Goal: Information Seeking & Learning: Learn about a topic

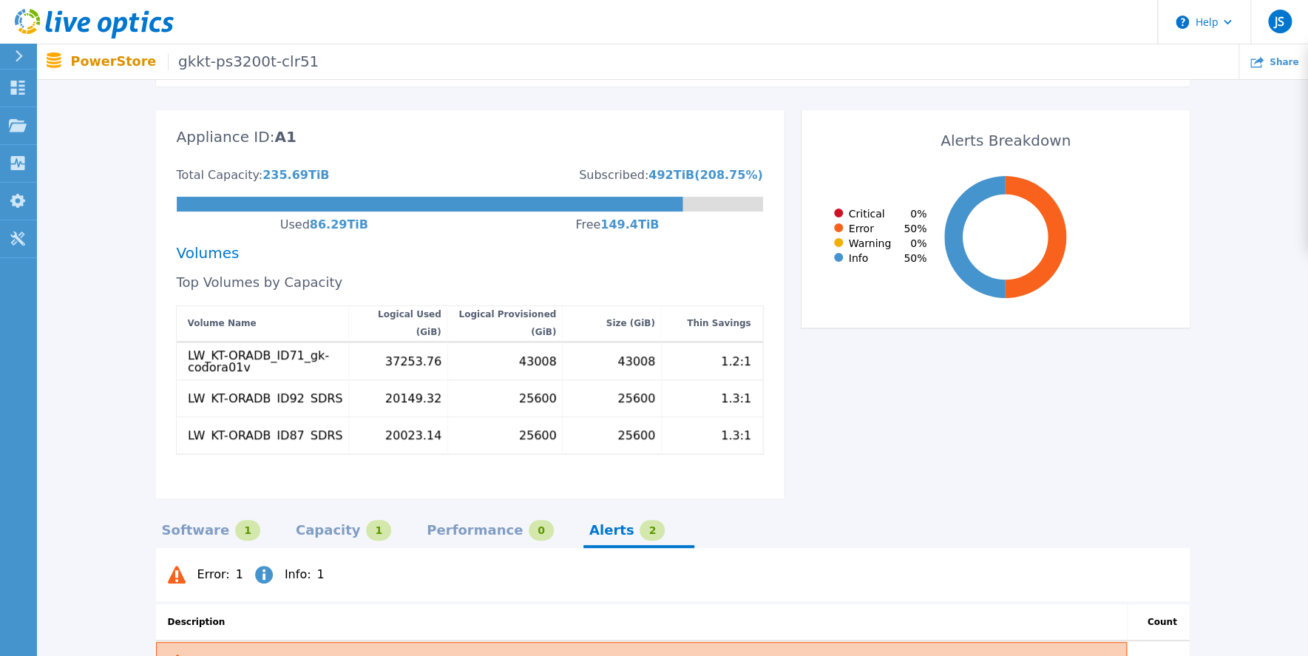
scroll to position [532, 0]
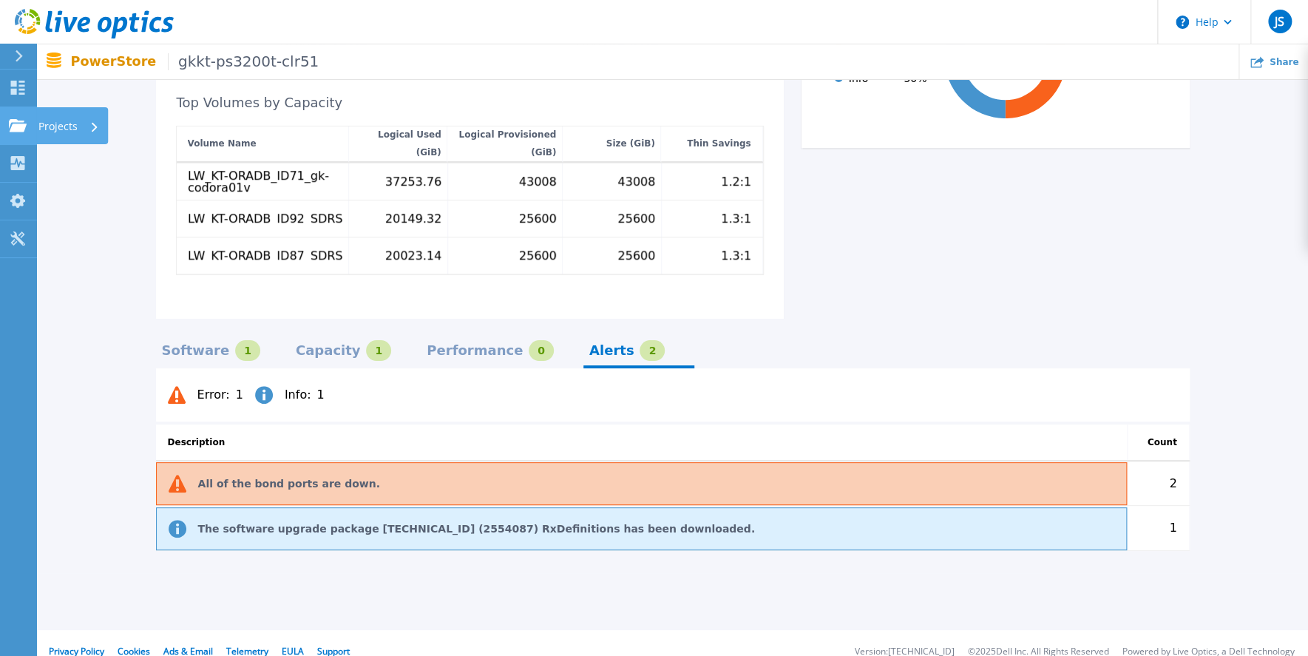
click at [15, 123] on icon at bounding box center [18, 125] width 18 height 13
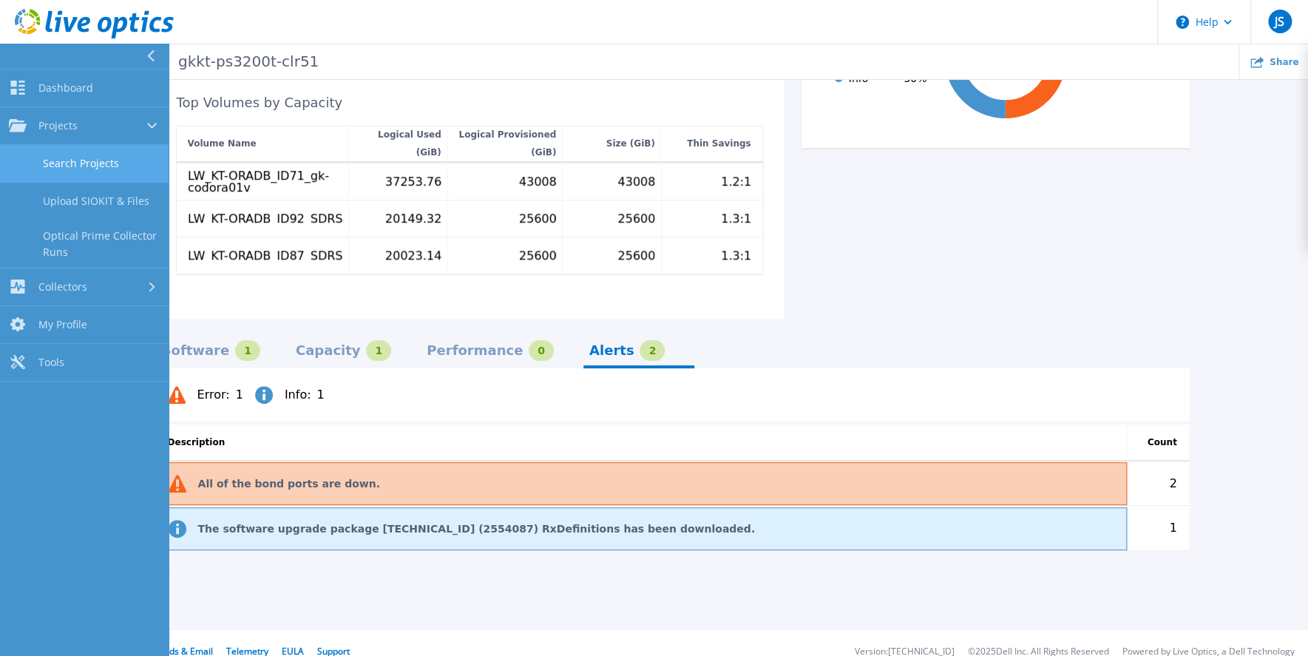
click at [89, 161] on link "Search Projects" at bounding box center [84, 164] width 169 height 38
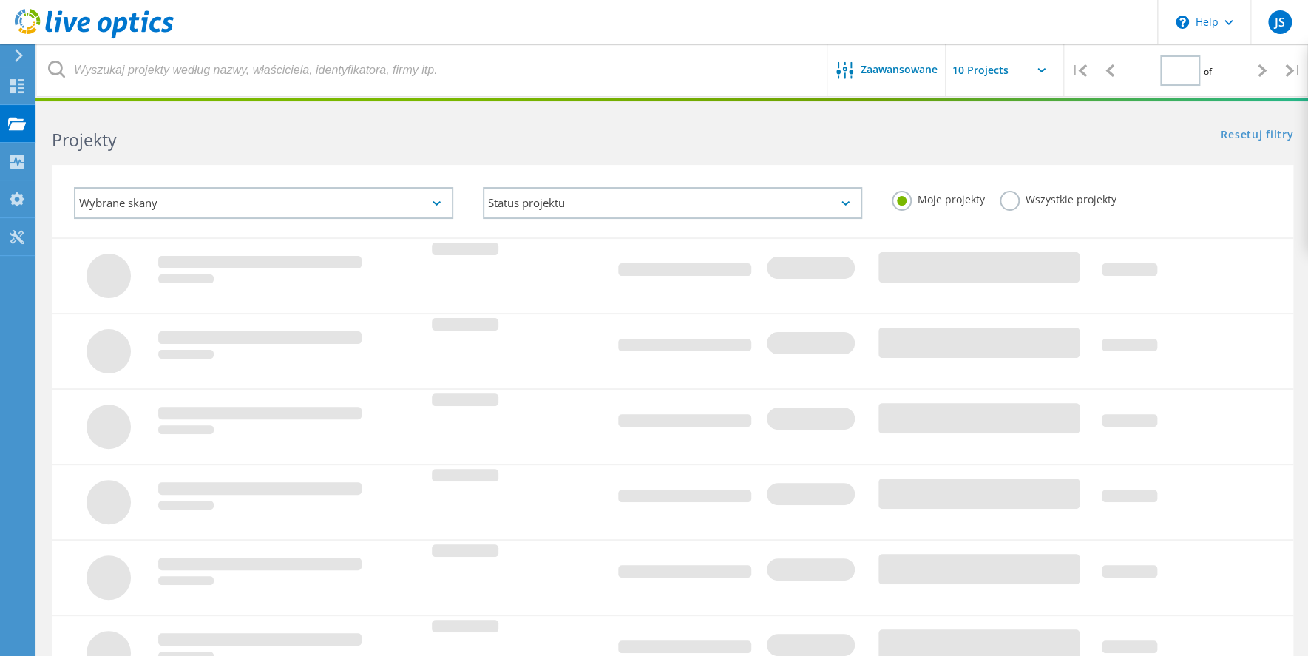
type input "1"
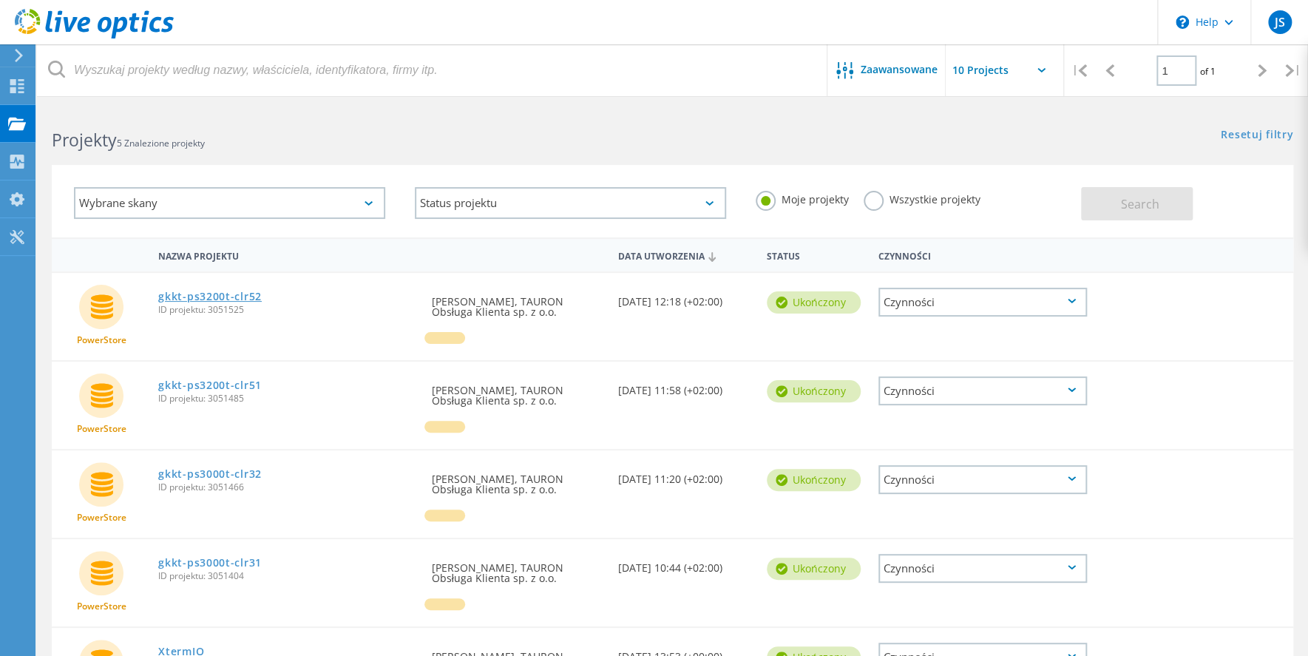
click at [209, 294] on link "gkkt-ps3200t-clr52" at bounding box center [210, 296] width 104 height 10
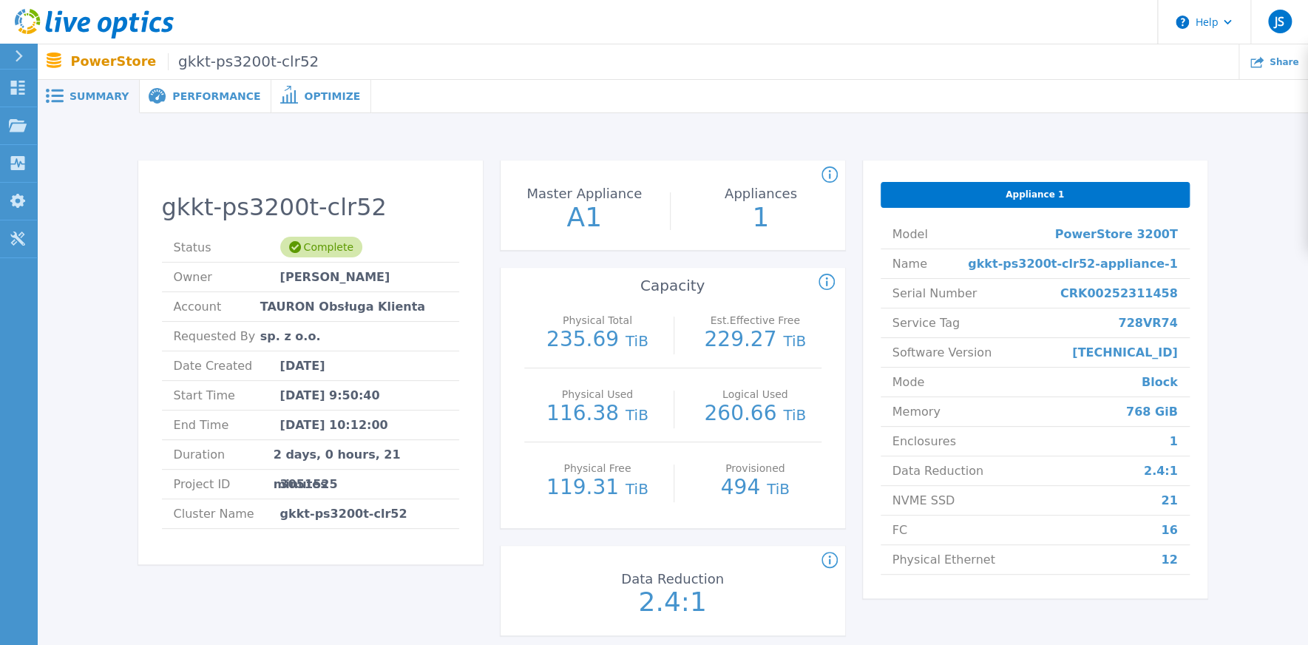
click at [219, 95] on span "Performance" at bounding box center [216, 96] width 88 height 10
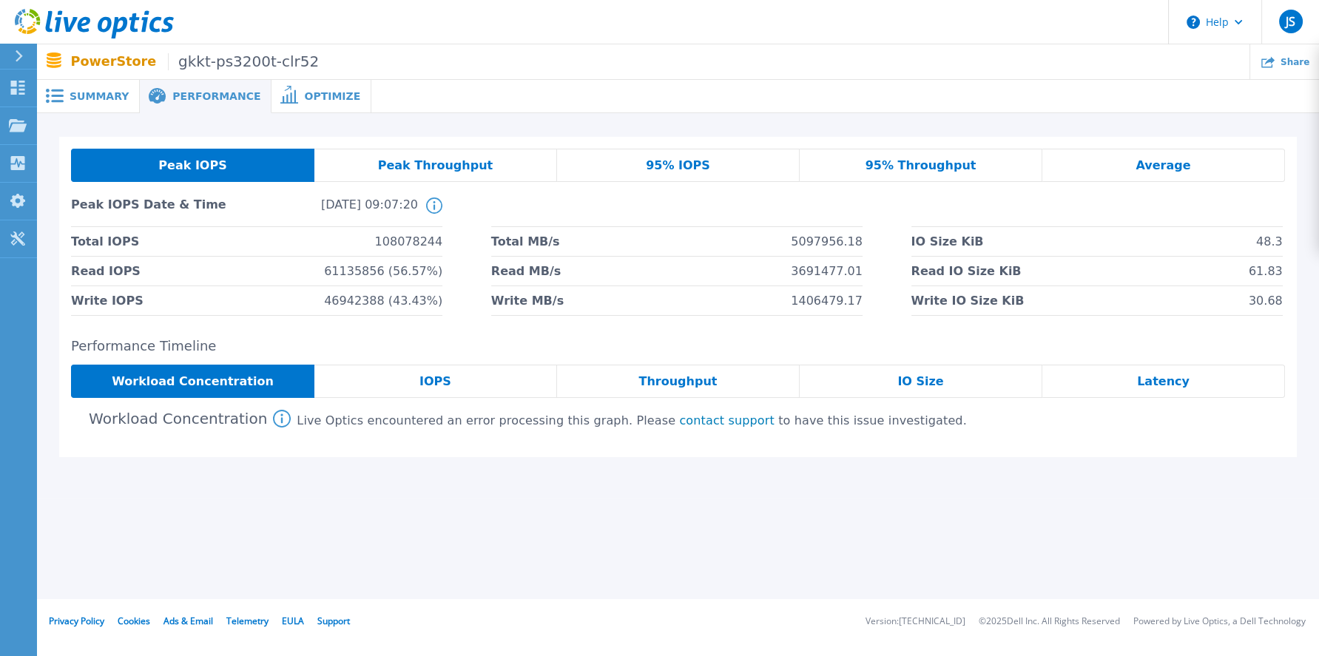
click at [1166, 380] on span "Latency" at bounding box center [1163, 382] width 53 height 12
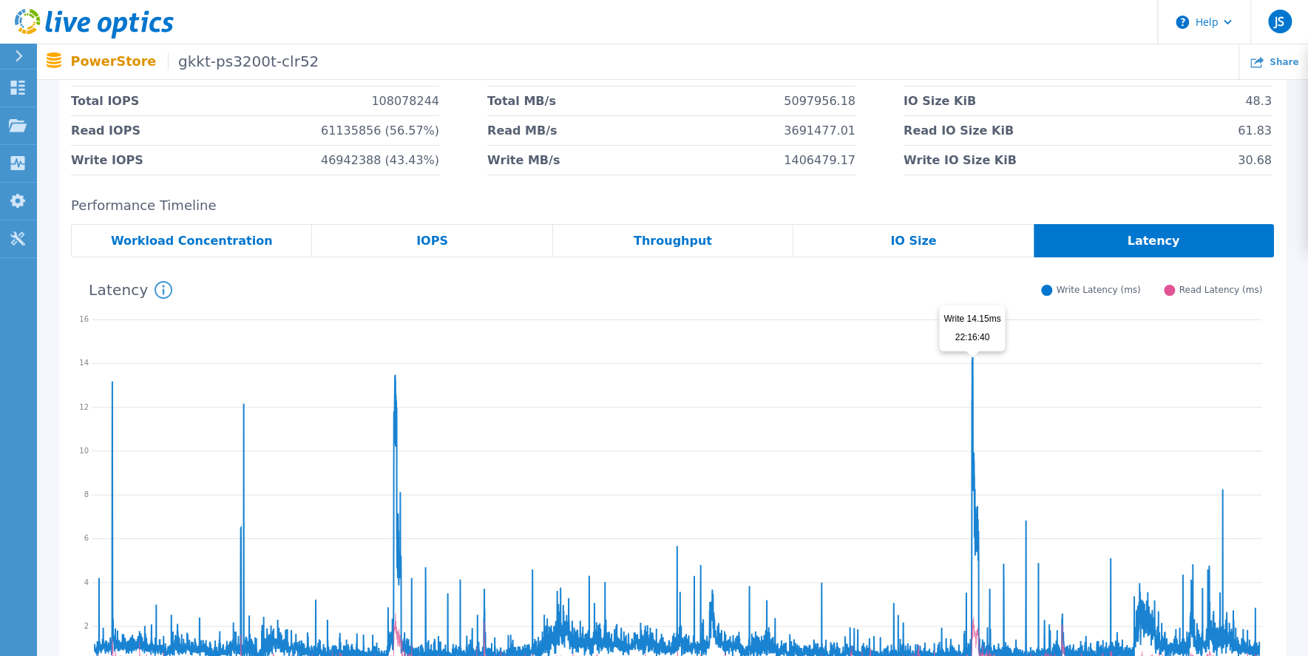
scroll to position [211, 0]
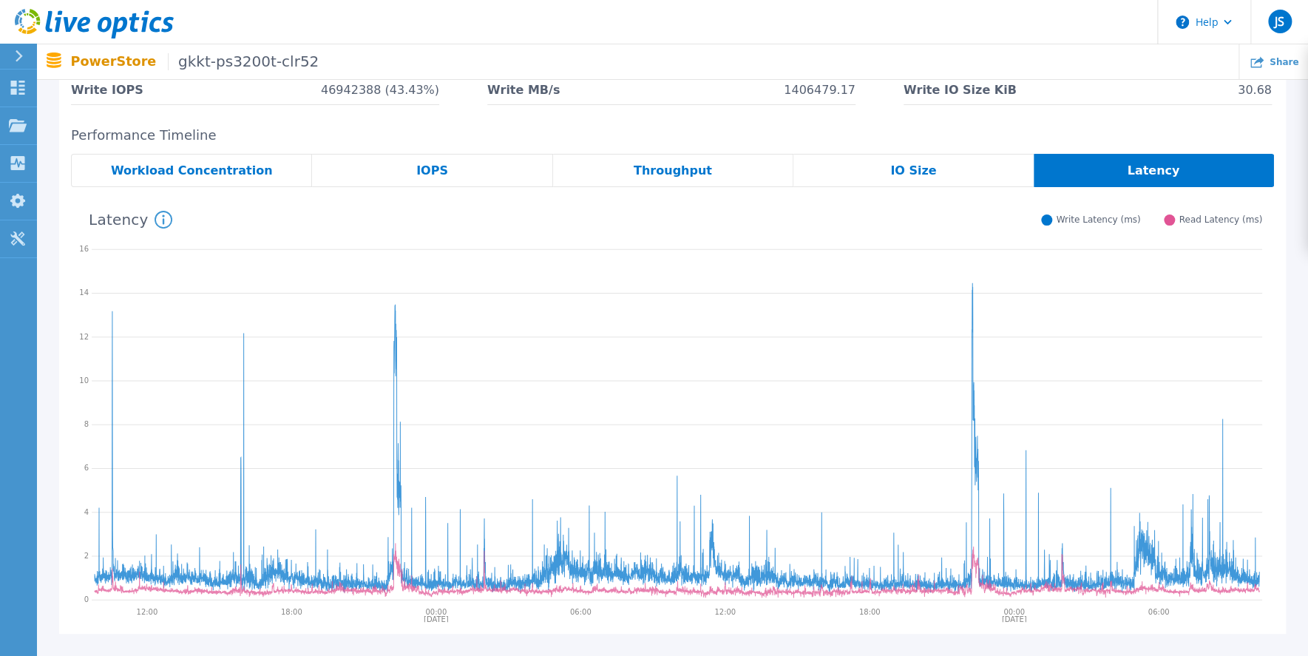
click at [435, 172] on span "IOPS" at bounding box center [432, 171] width 32 height 12
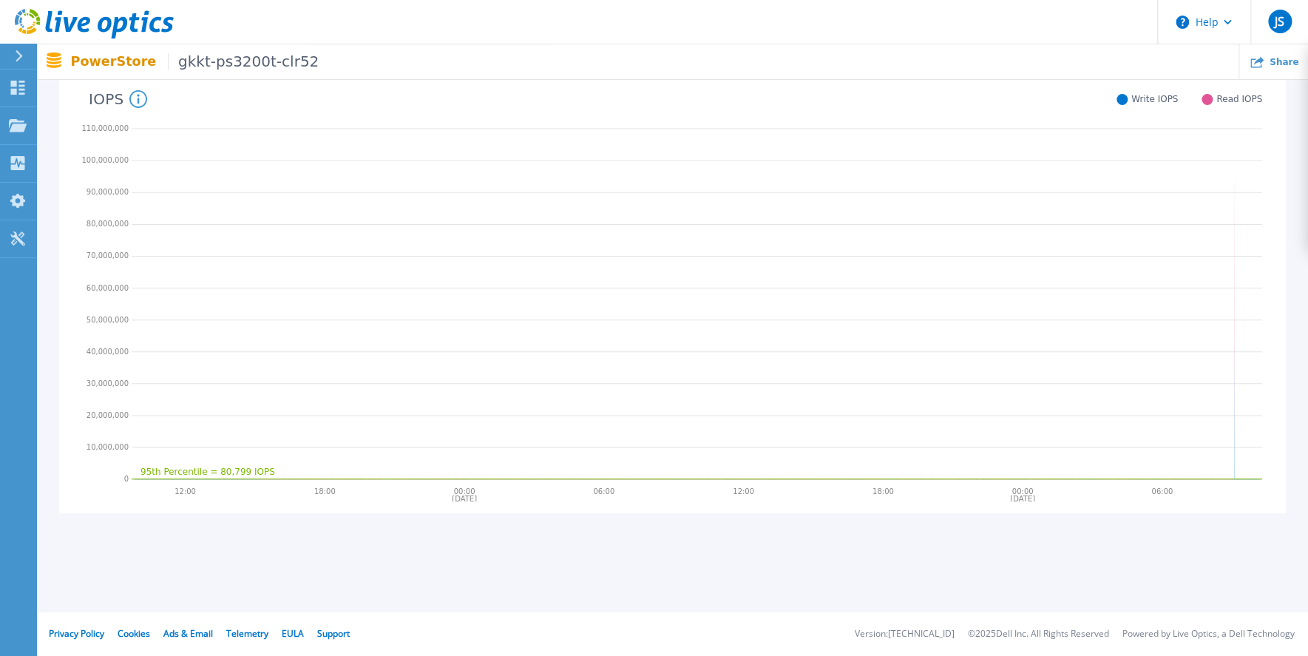
scroll to position [50, 0]
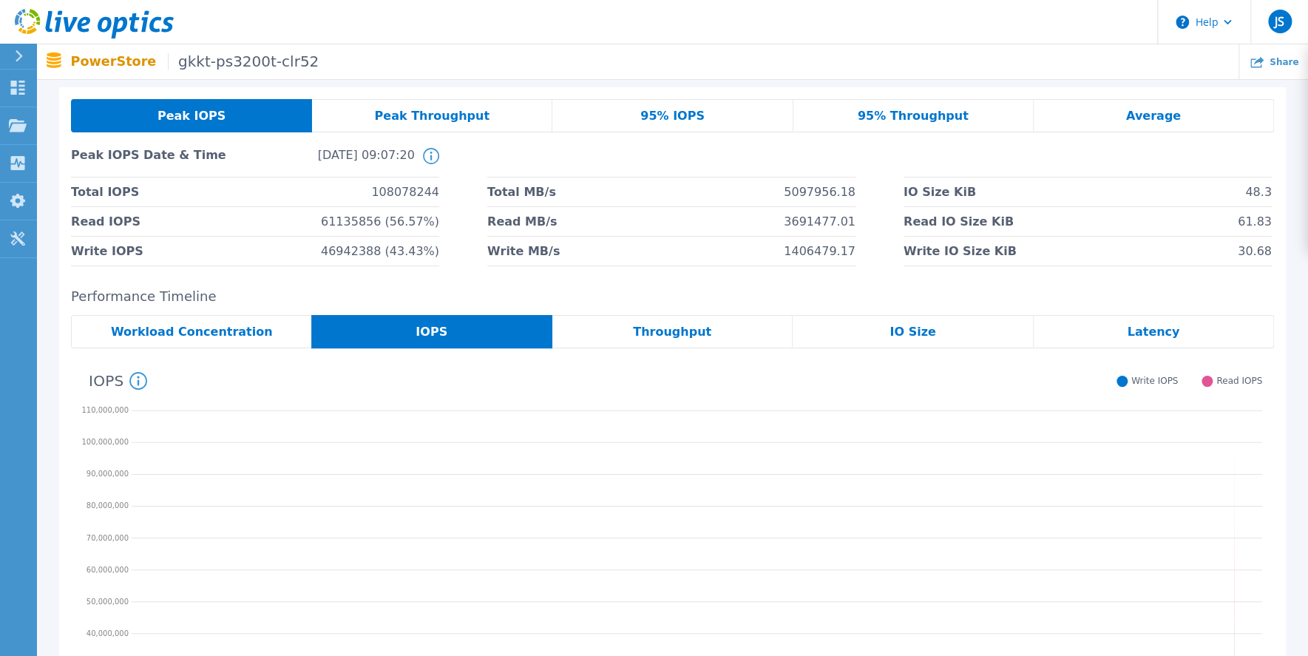
click at [661, 326] on span "Throughput" at bounding box center [672, 332] width 78 height 12
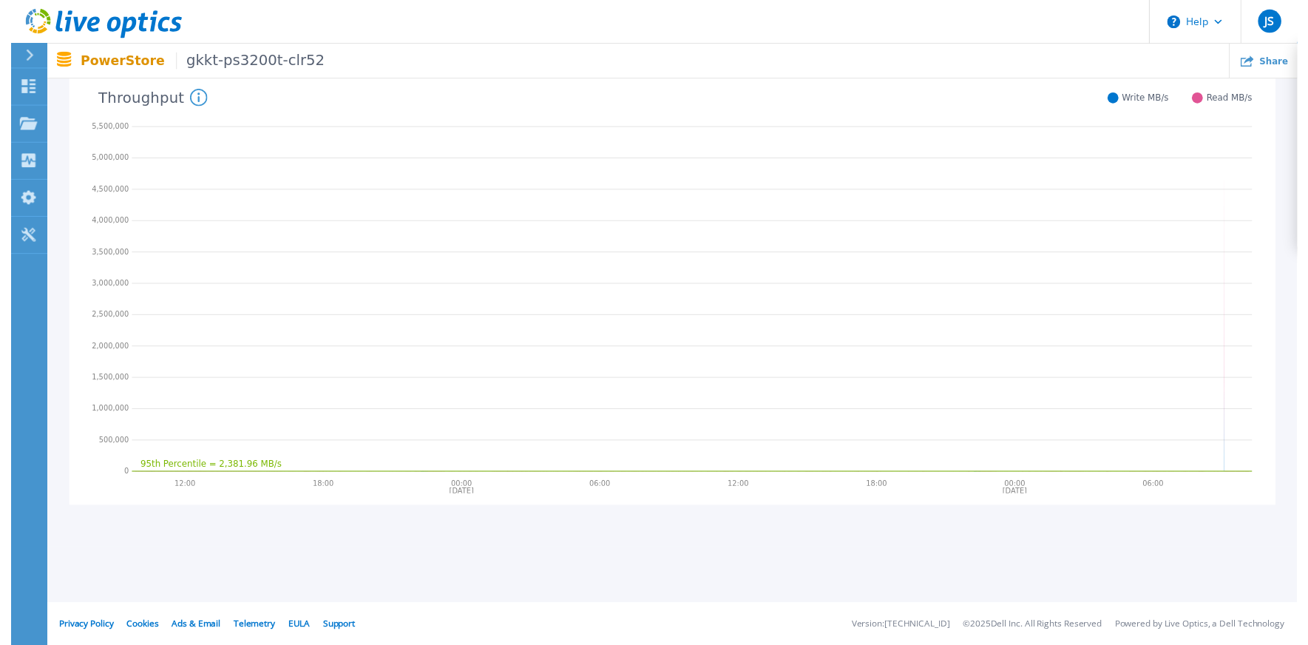
scroll to position [0, 0]
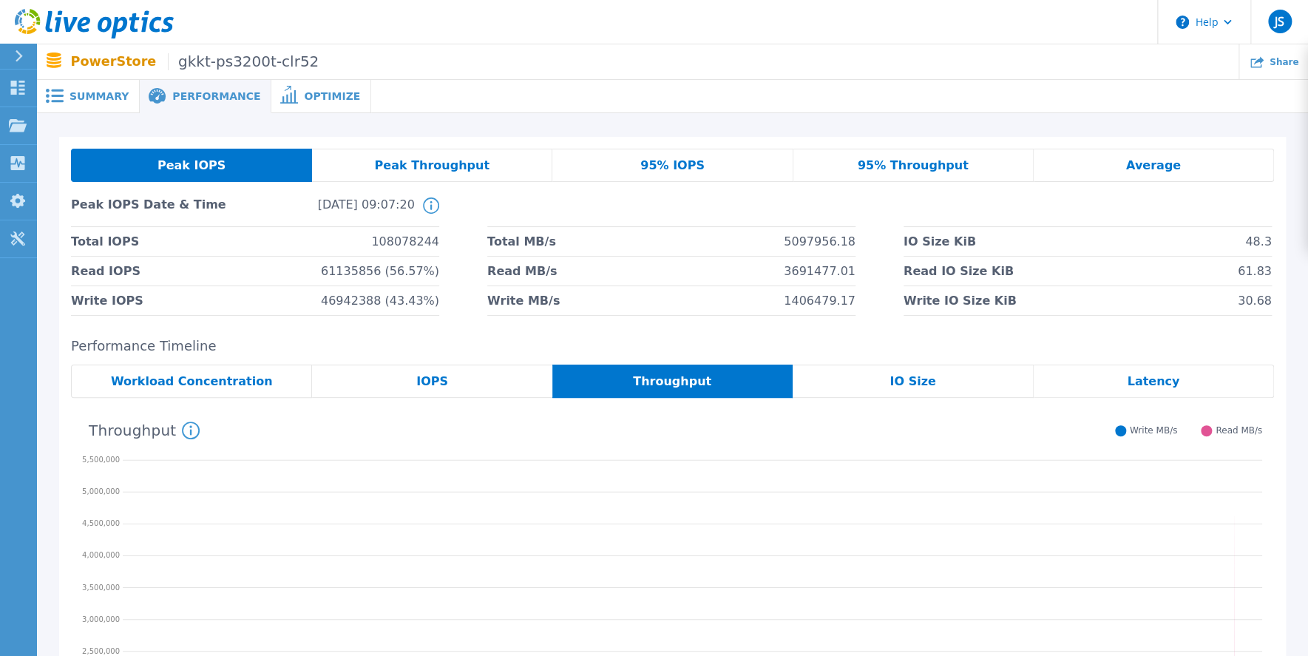
click at [92, 96] on span "Summary" at bounding box center [99, 96] width 59 height 10
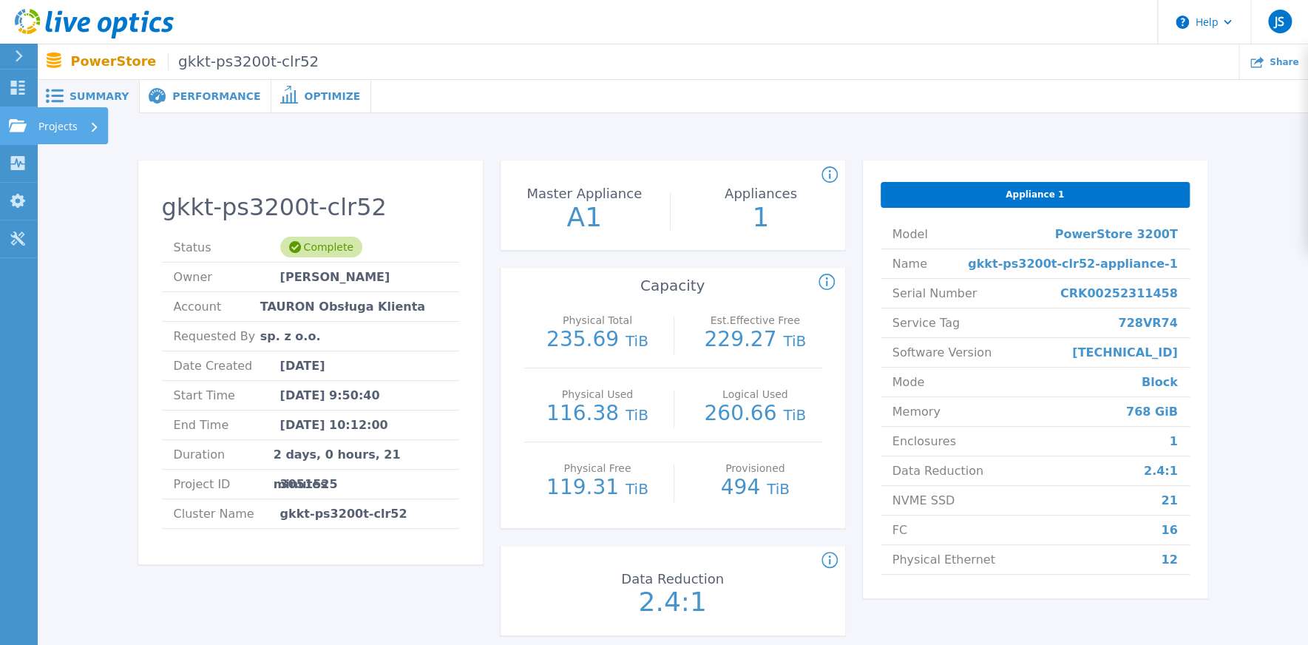
click at [70, 124] on p "Projects" at bounding box center [57, 126] width 39 height 38
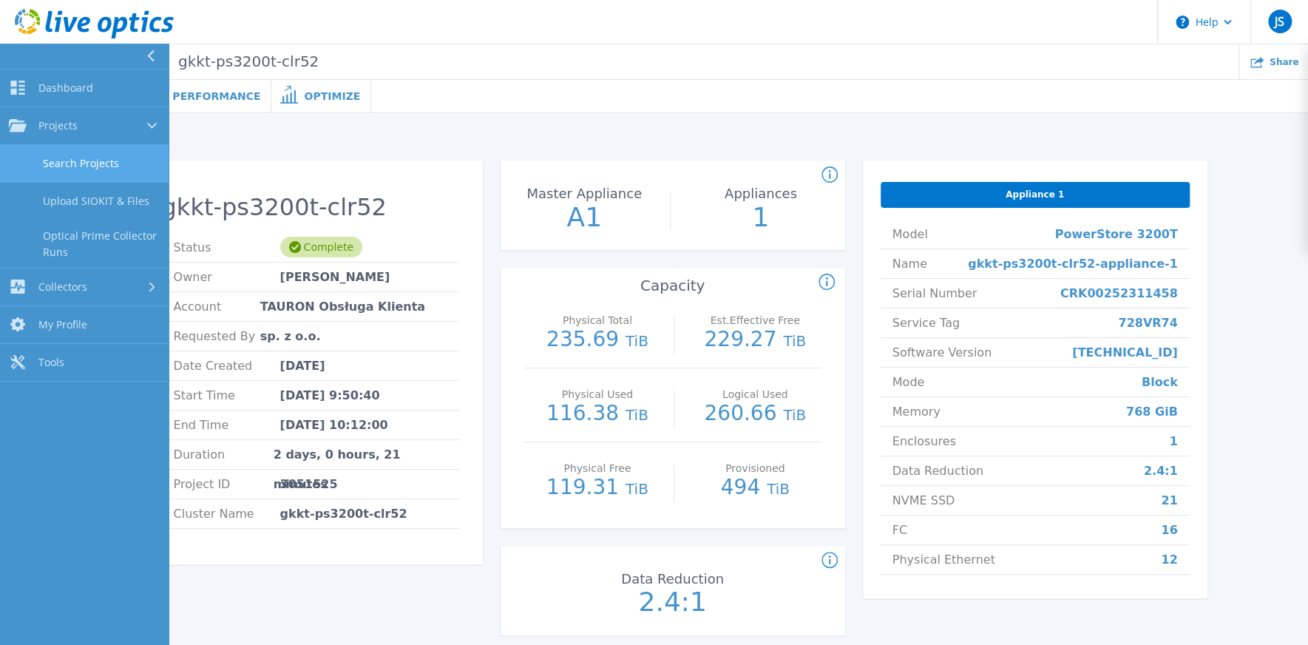
click at [76, 160] on link "Search Projects" at bounding box center [84, 164] width 169 height 38
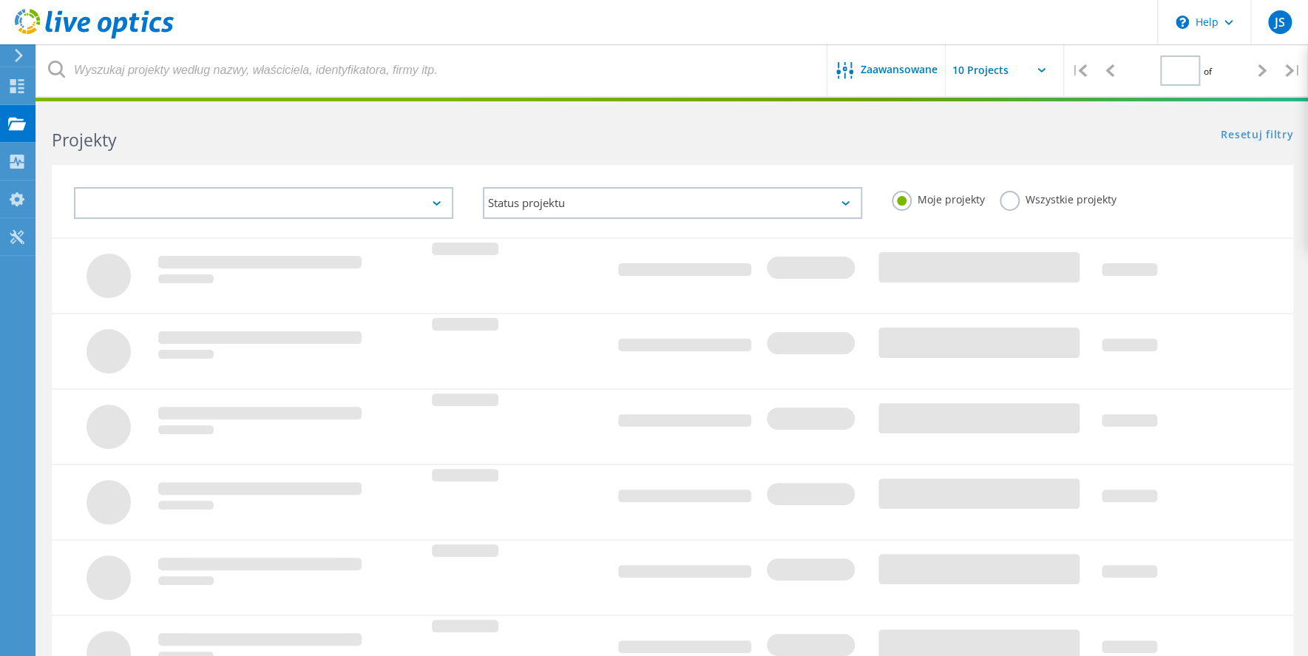
type input "1"
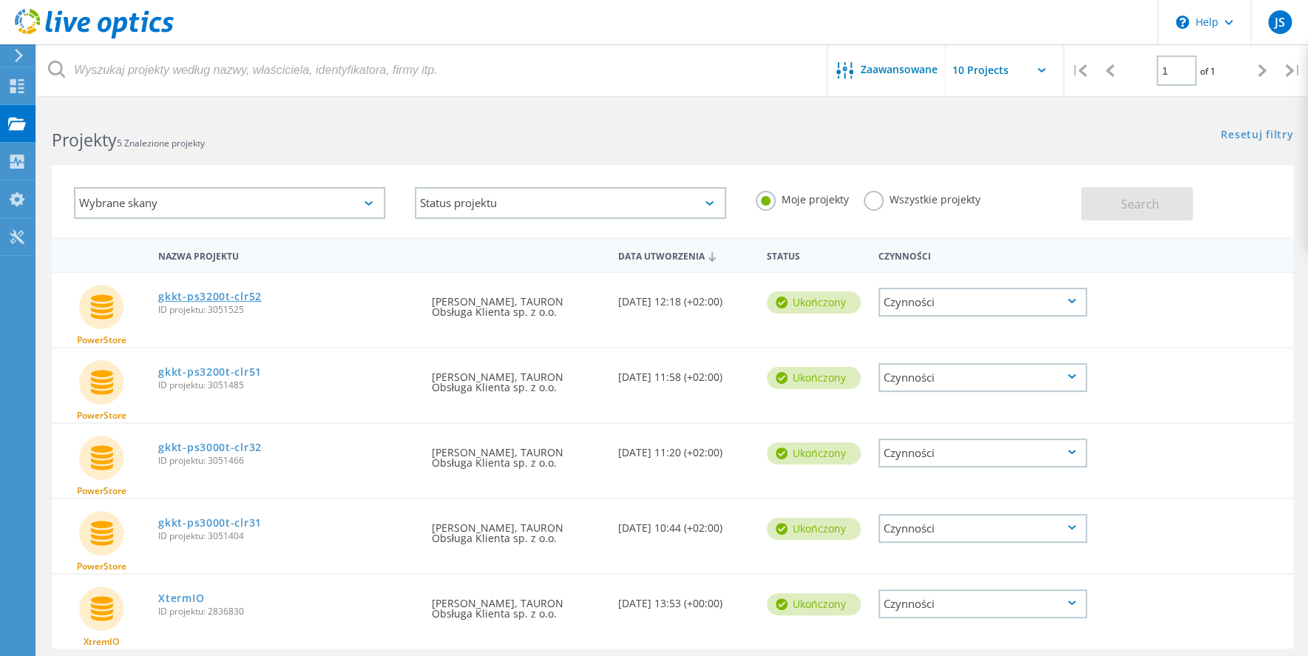
click at [212, 297] on link "gkkt-ps3200t-clr52" at bounding box center [210, 296] width 104 height 10
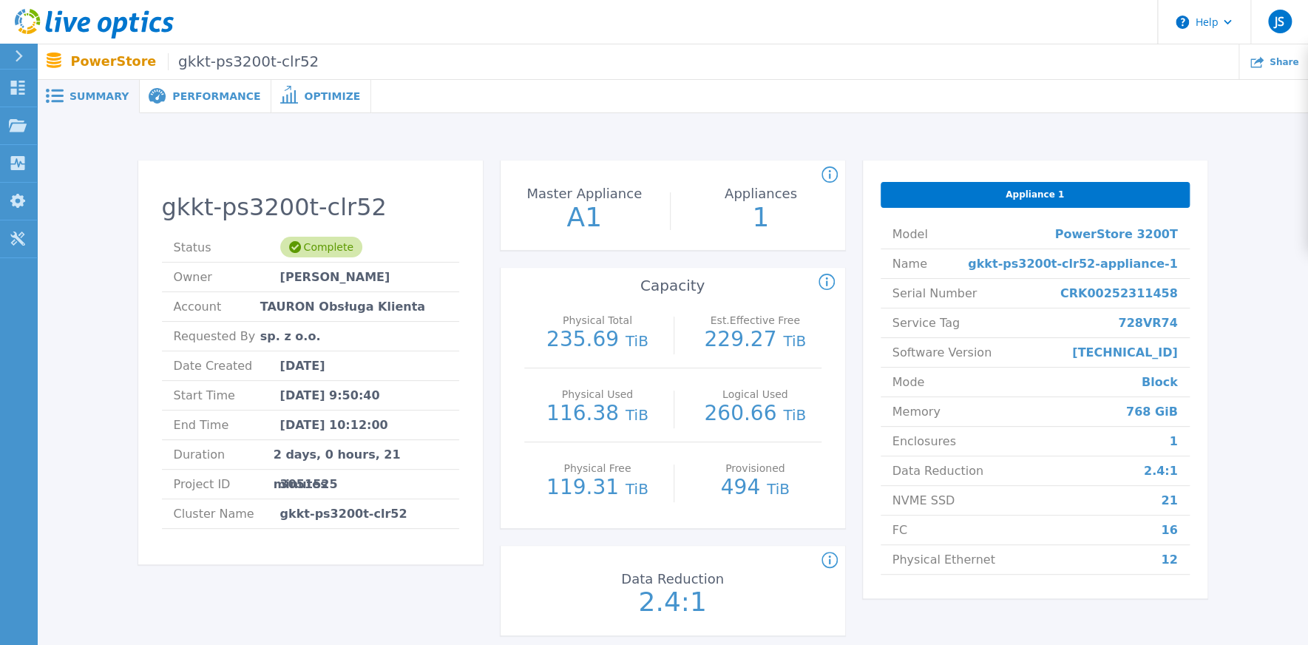
click at [183, 104] on div "Performance" at bounding box center [206, 96] width 132 height 33
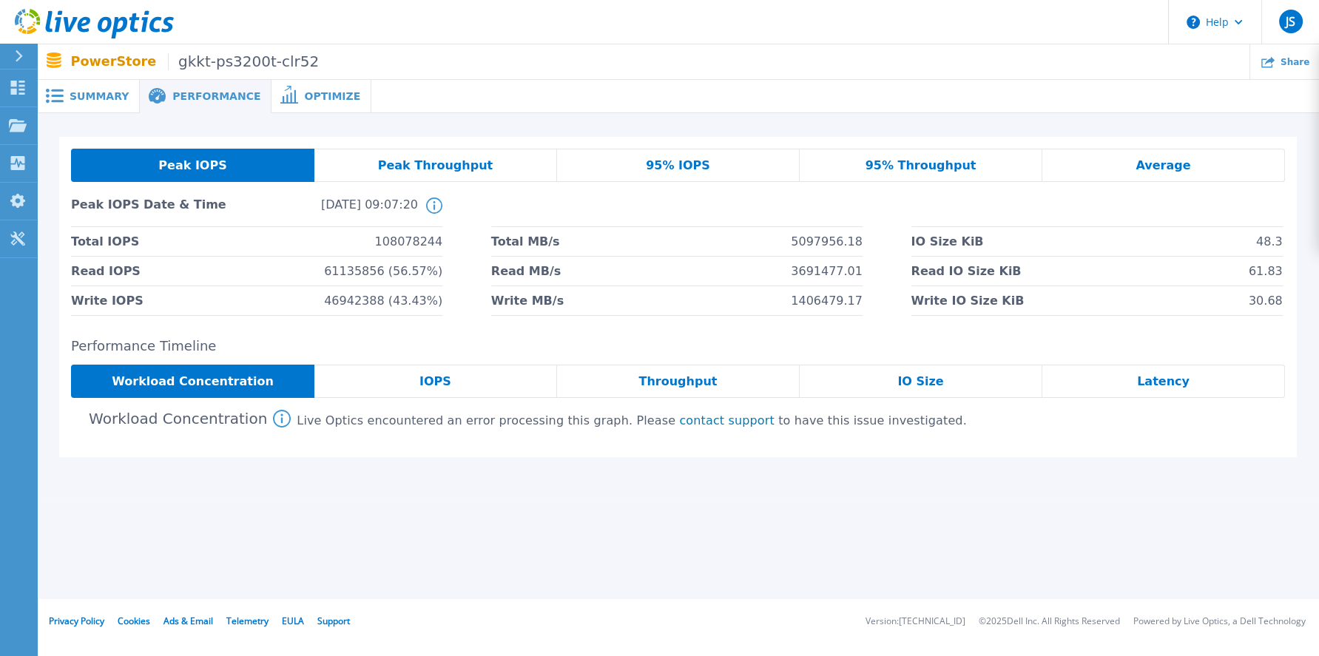
click at [404, 244] on span "108078244" at bounding box center [409, 241] width 68 height 29
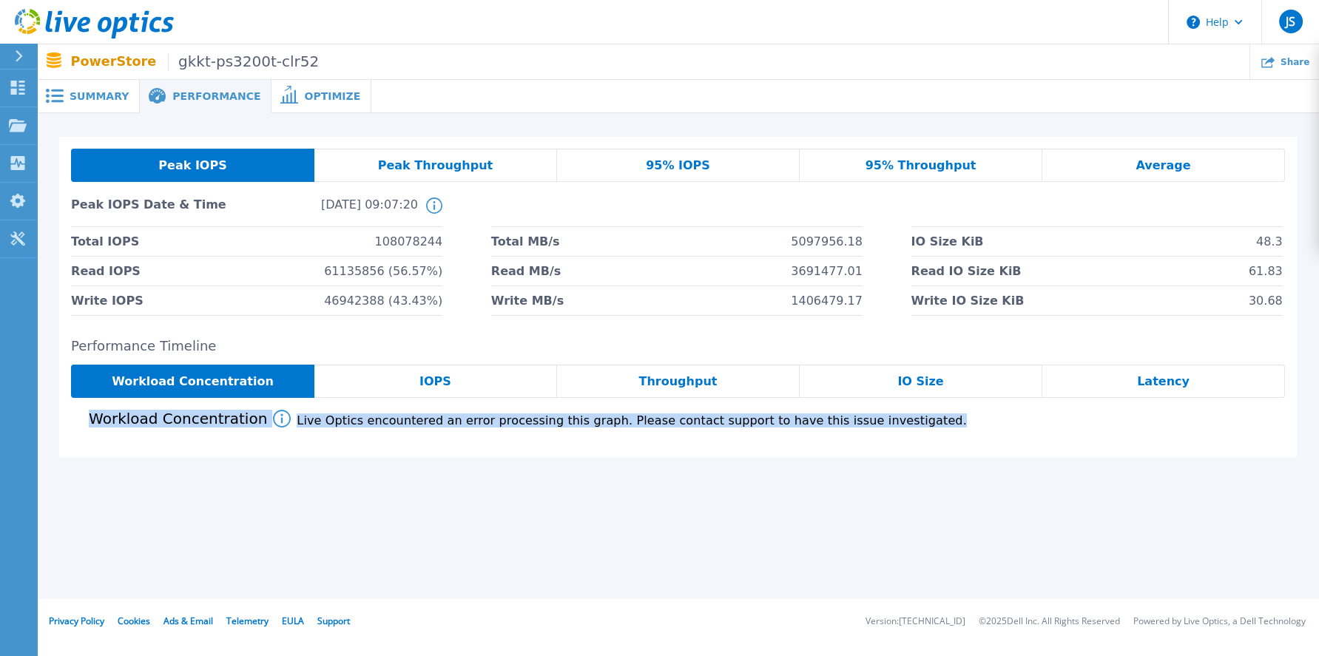
drag, startPoint x: 95, startPoint y: 425, endPoint x: 878, endPoint y: 436, distance: 783.3
click at [878, 436] on div "Performance Timeline Workload Concentration IOPS Throughput IO Size Latency Wor…" at bounding box center [677, 398] width 1237 height 118
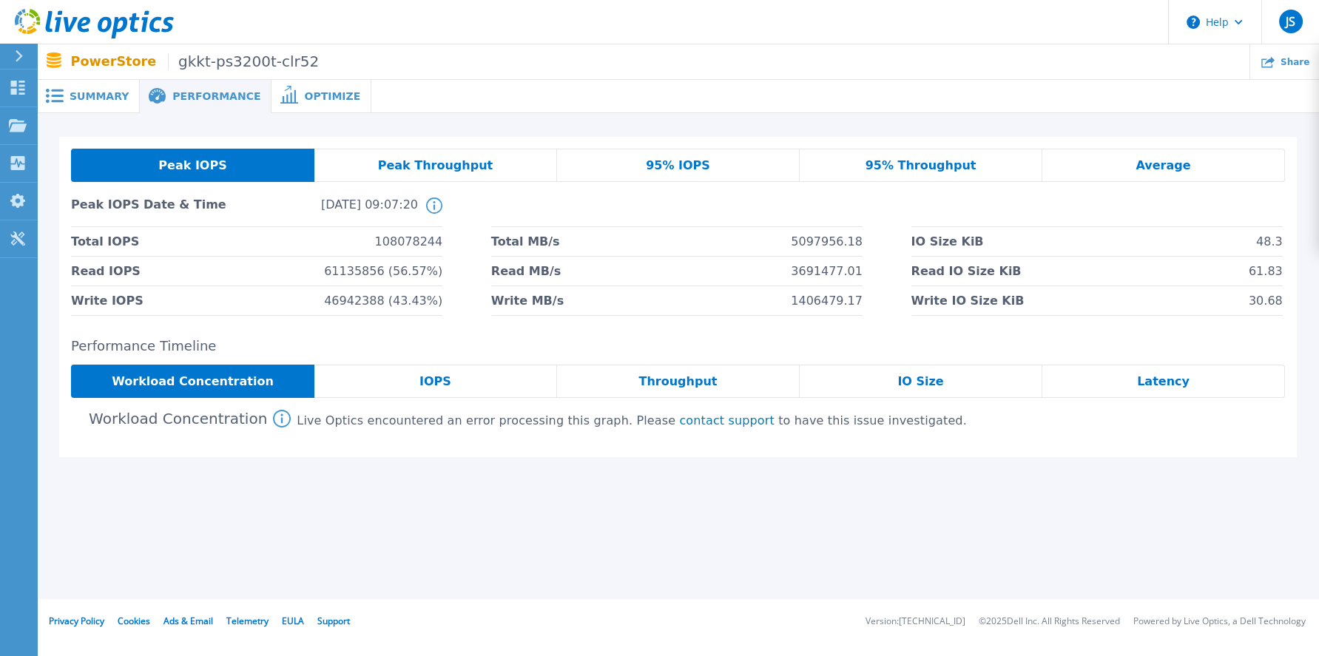
click at [422, 164] on span "Peak Throughput" at bounding box center [435, 166] width 115 height 12
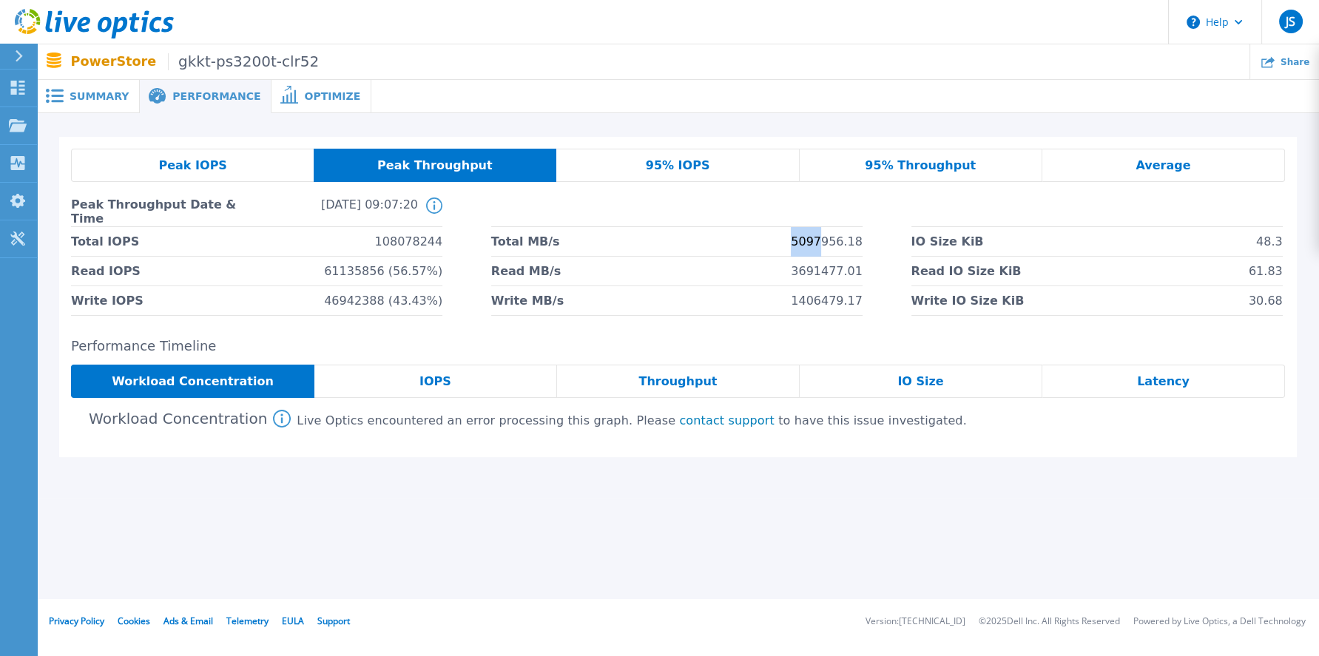
drag, startPoint x: 827, startPoint y: 244, endPoint x: 801, endPoint y: 246, distance: 26.0
click at [801, 246] on span "5097956.18" at bounding box center [827, 241] width 72 height 29
click at [1167, 162] on span "Average" at bounding box center [1162, 166] width 55 height 12
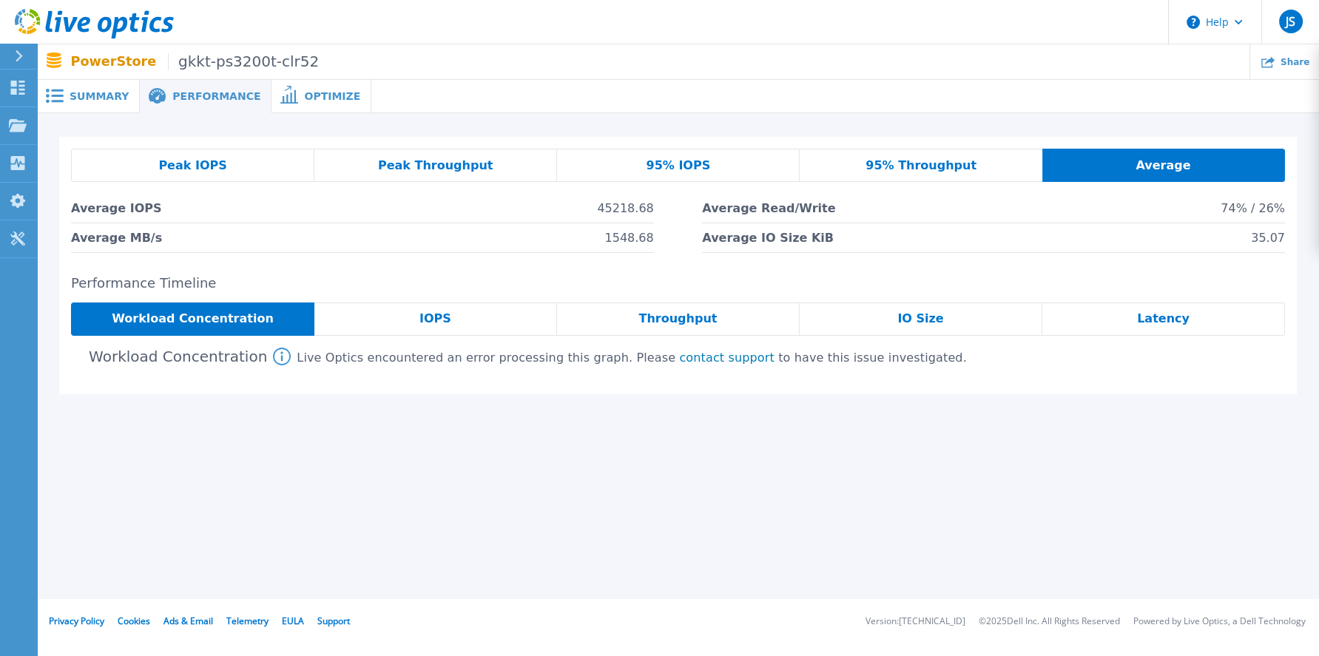
click at [425, 318] on span "IOPS" at bounding box center [435, 319] width 32 height 12
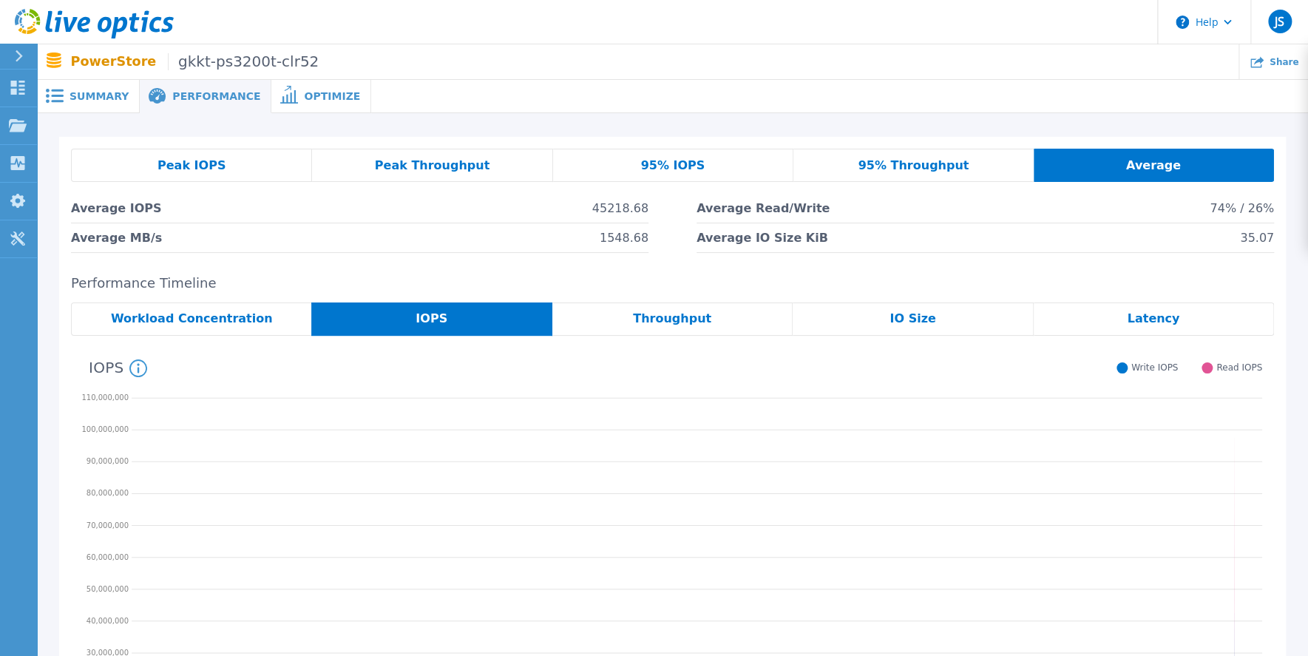
click at [85, 95] on span "Summary" at bounding box center [99, 96] width 59 height 10
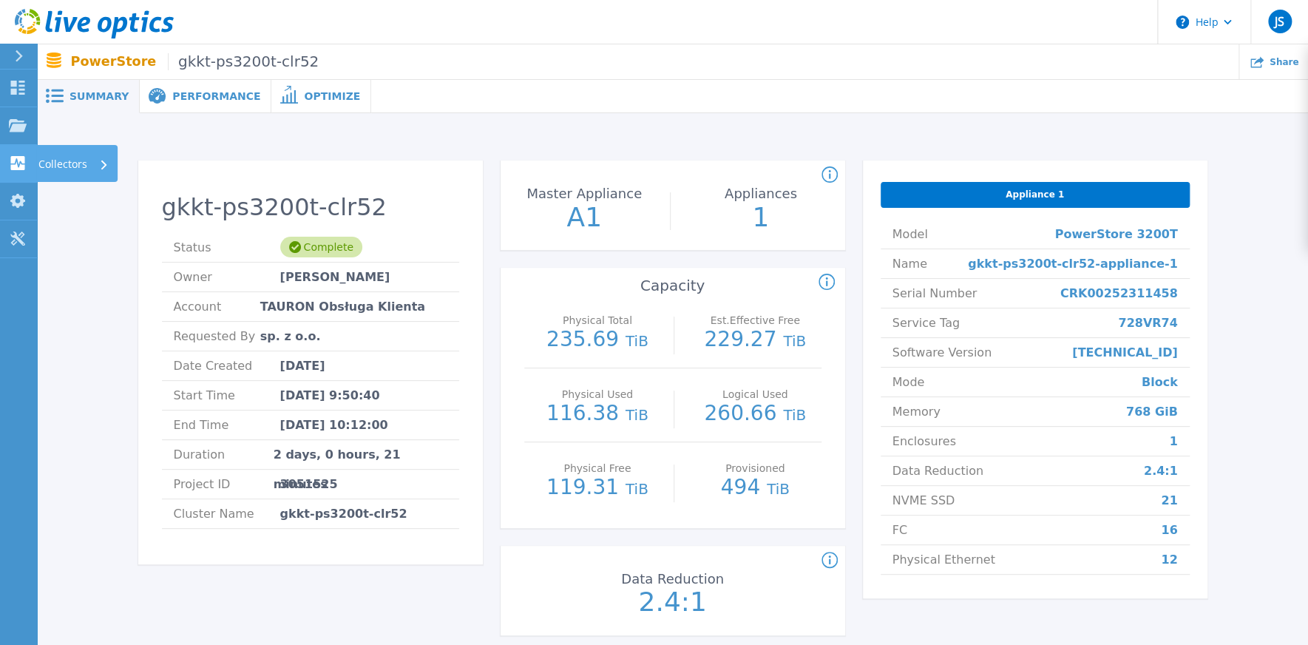
click at [15, 159] on icon at bounding box center [18, 163] width 14 height 14
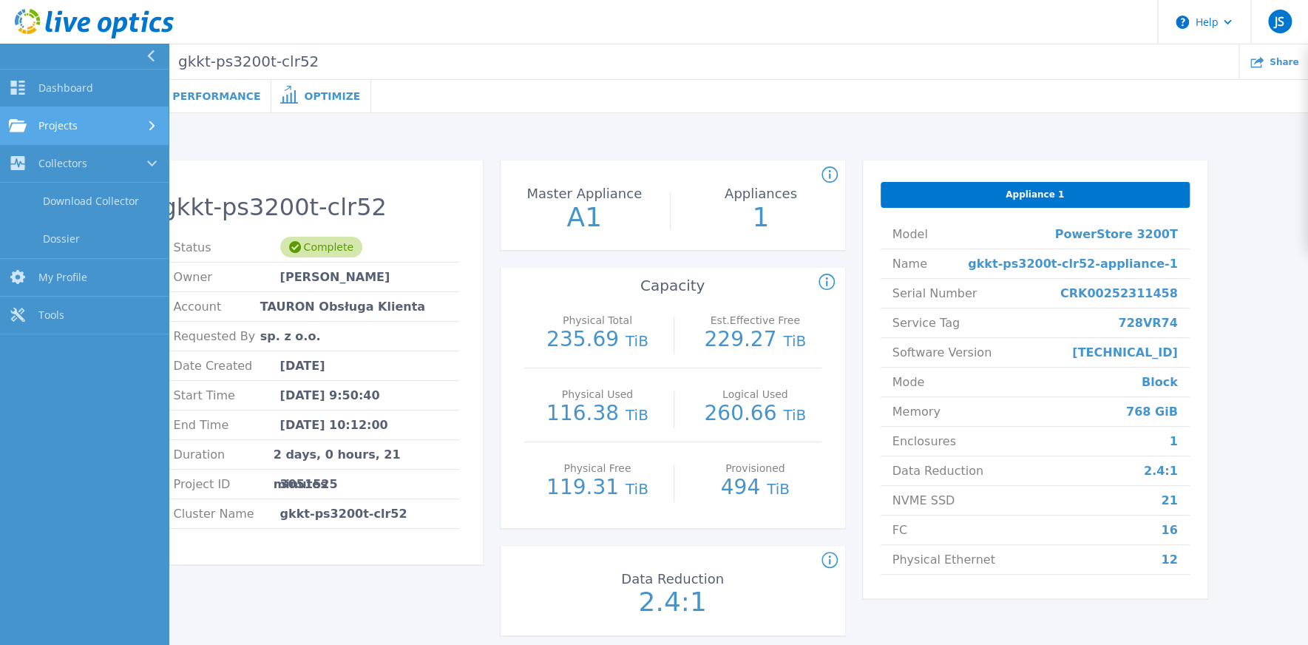
click at [61, 124] on span "Projects" at bounding box center [57, 125] width 39 height 13
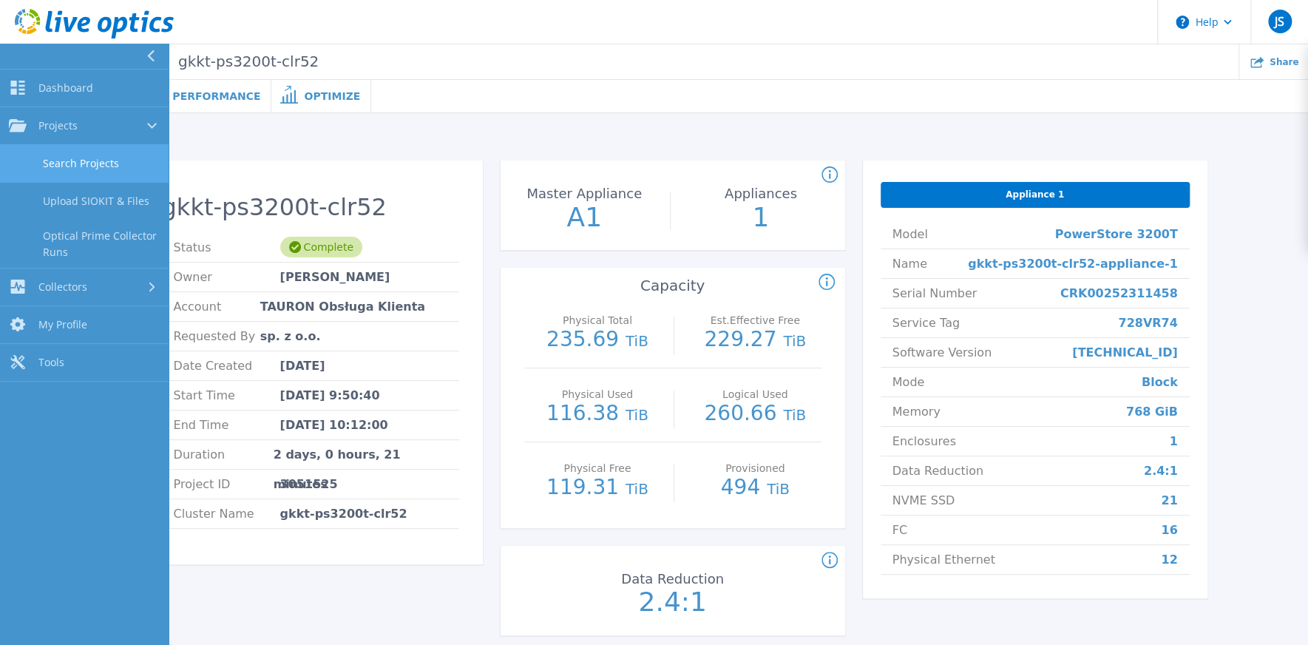
click at [65, 161] on link "Search Projects" at bounding box center [84, 164] width 169 height 38
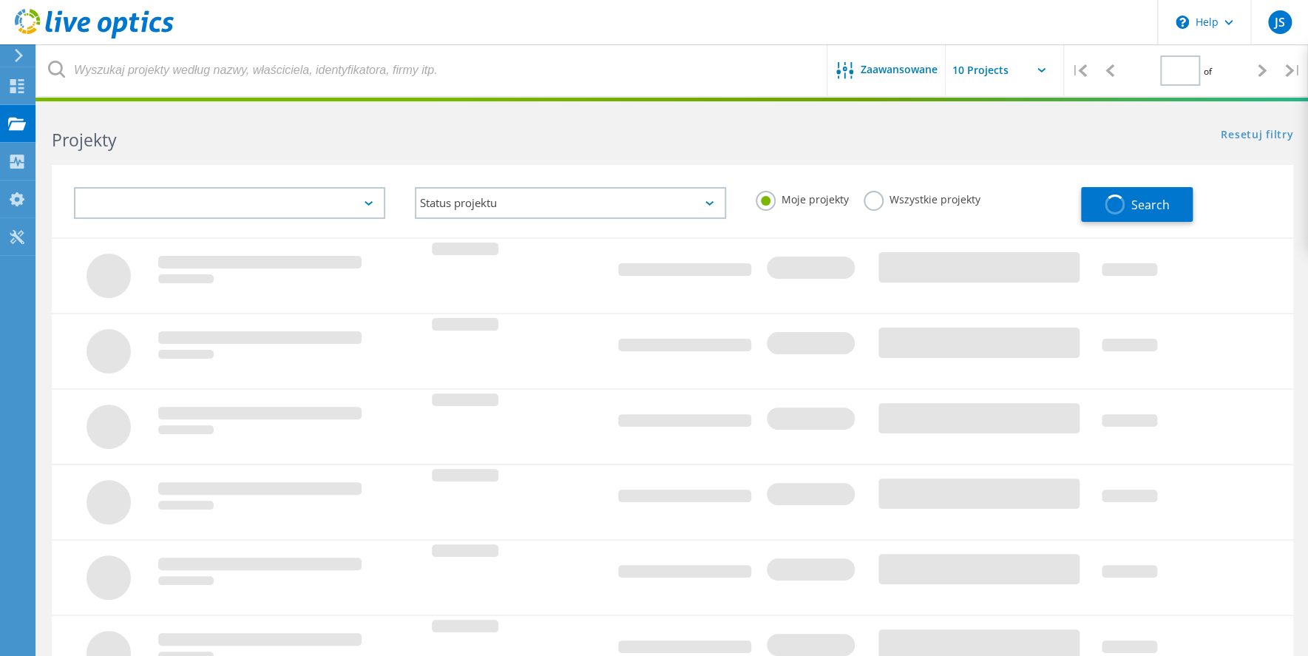
type input "1"
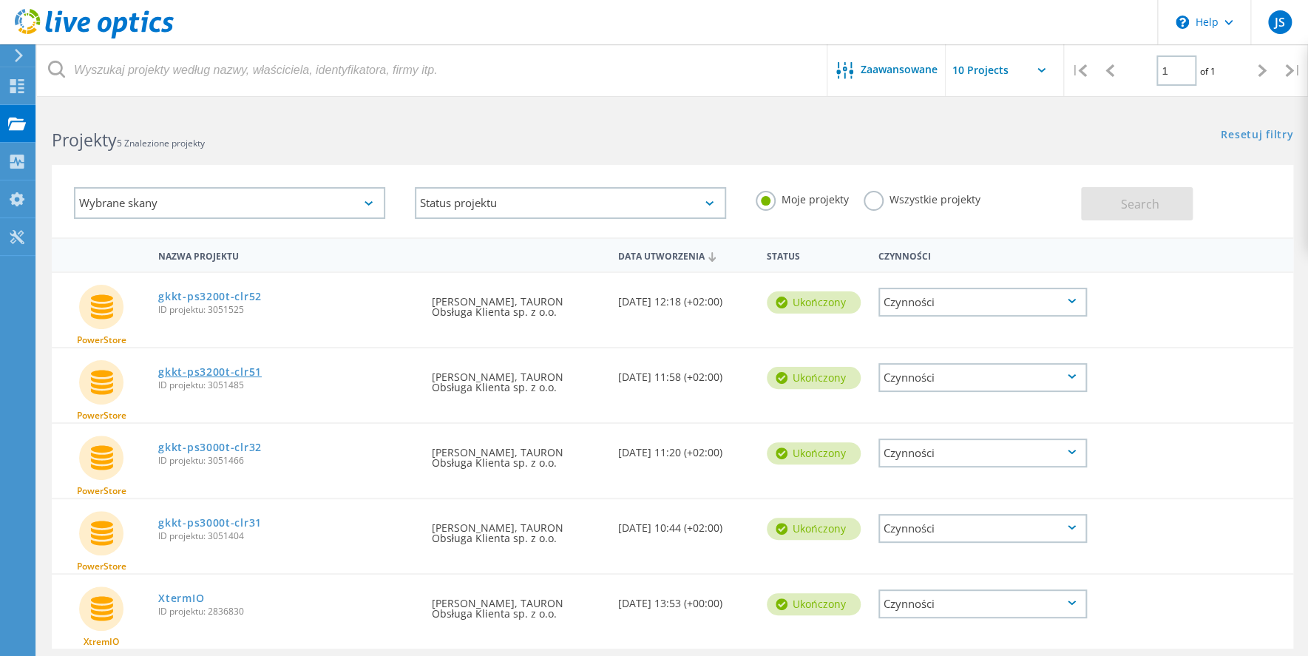
click at [206, 370] on link "gkkt-ps3200t-clr51" at bounding box center [210, 372] width 104 height 10
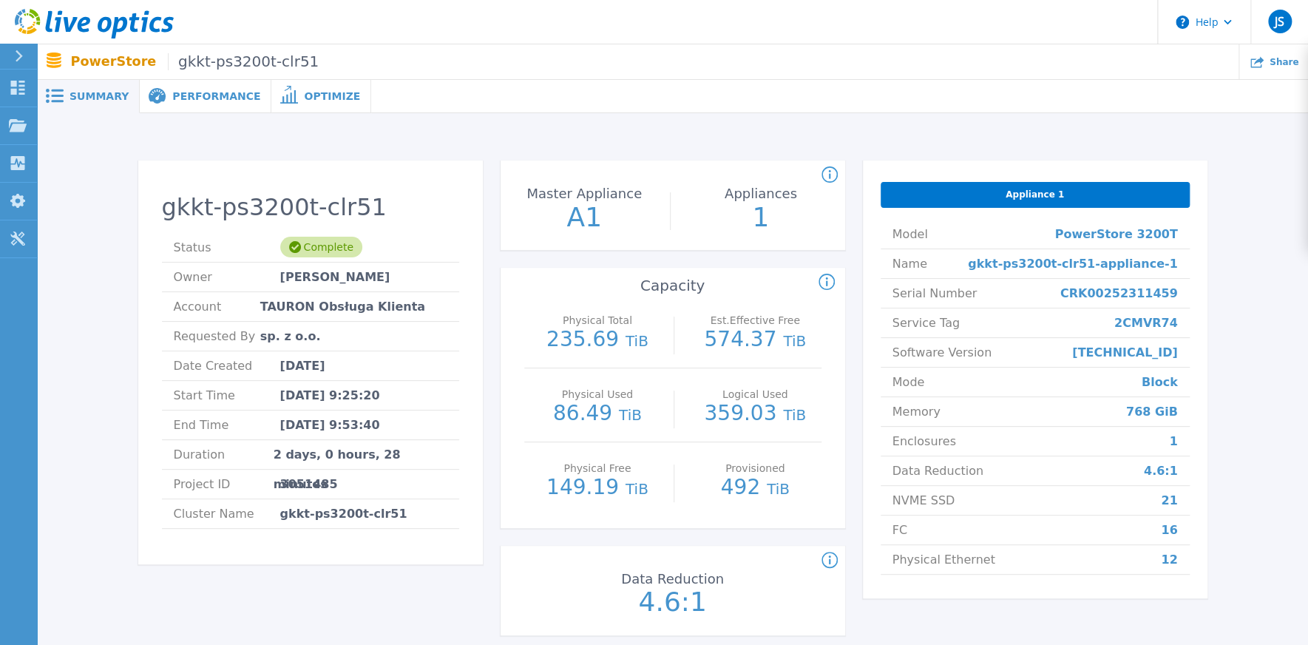
click at [203, 91] on span "Performance" at bounding box center [216, 96] width 88 height 10
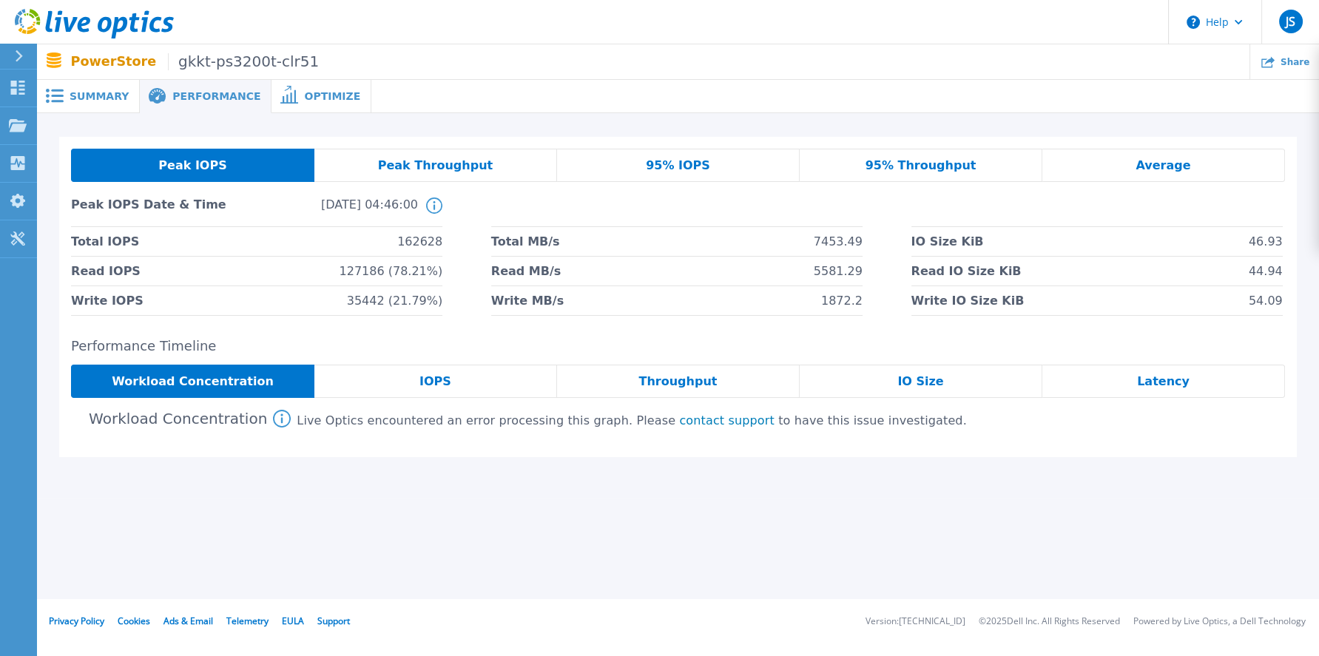
click at [1160, 376] on span "Latency" at bounding box center [1163, 382] width 53 height 12
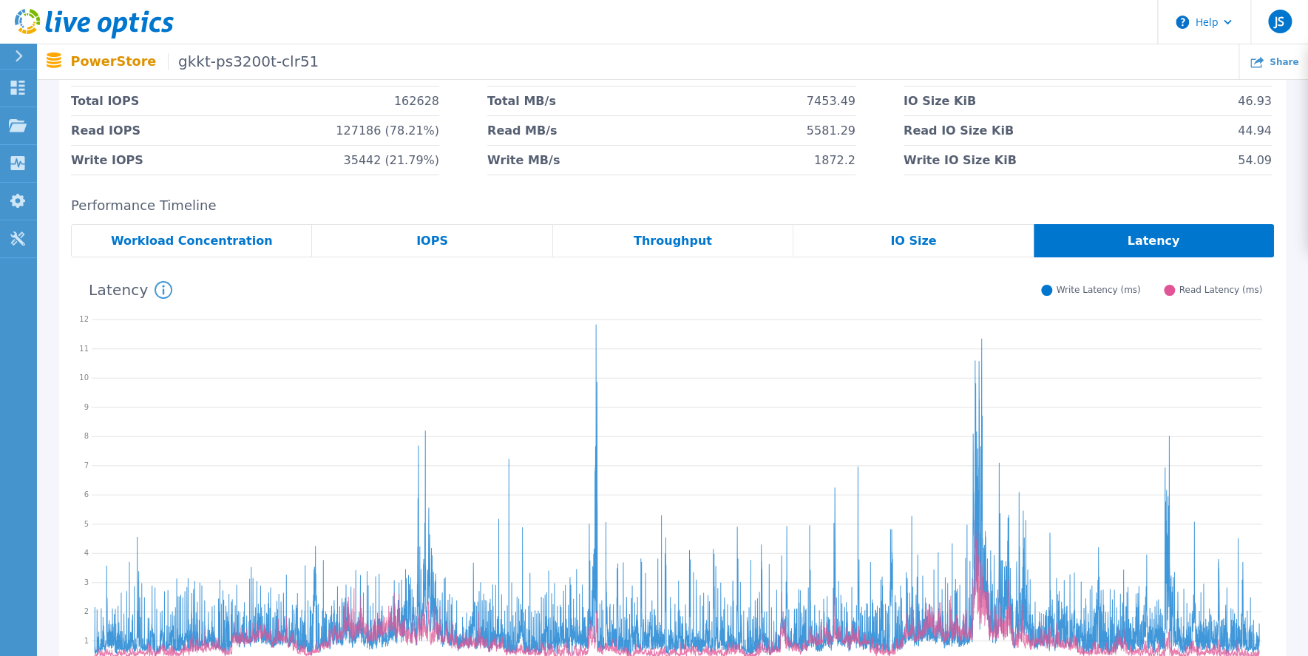
scroll to position [211, 0]
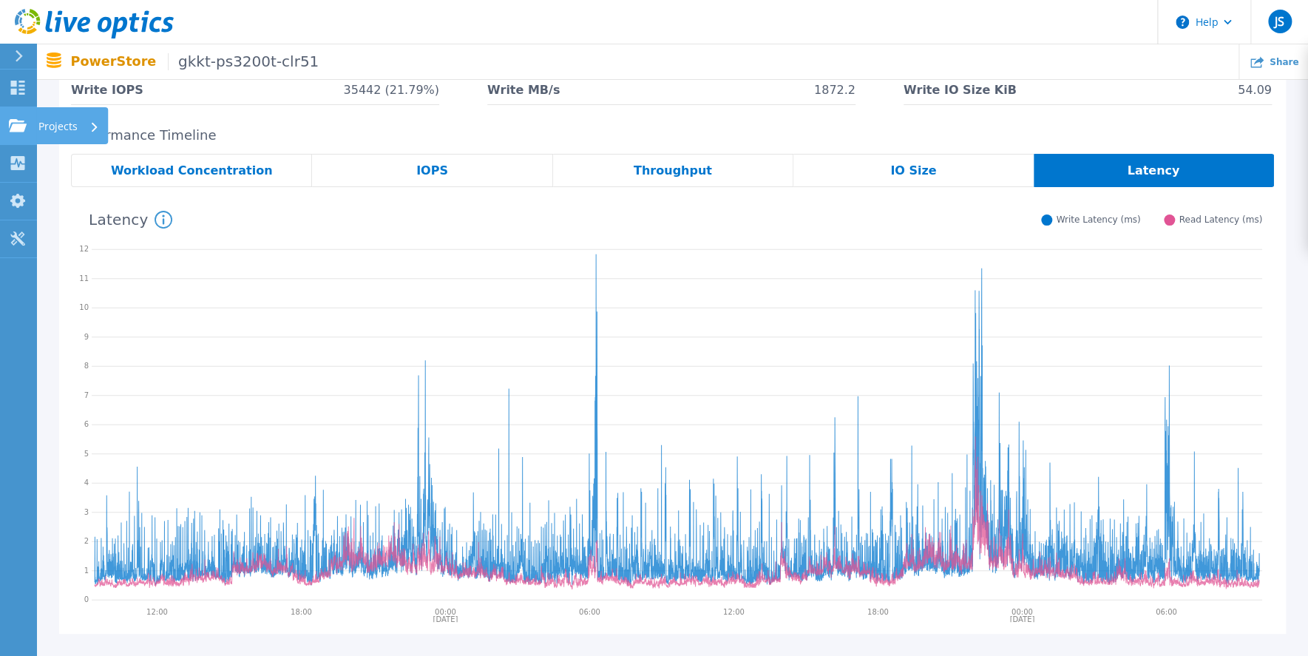
click at [14, 125] on icon at bounding box center [18, 125] width 18 height 13
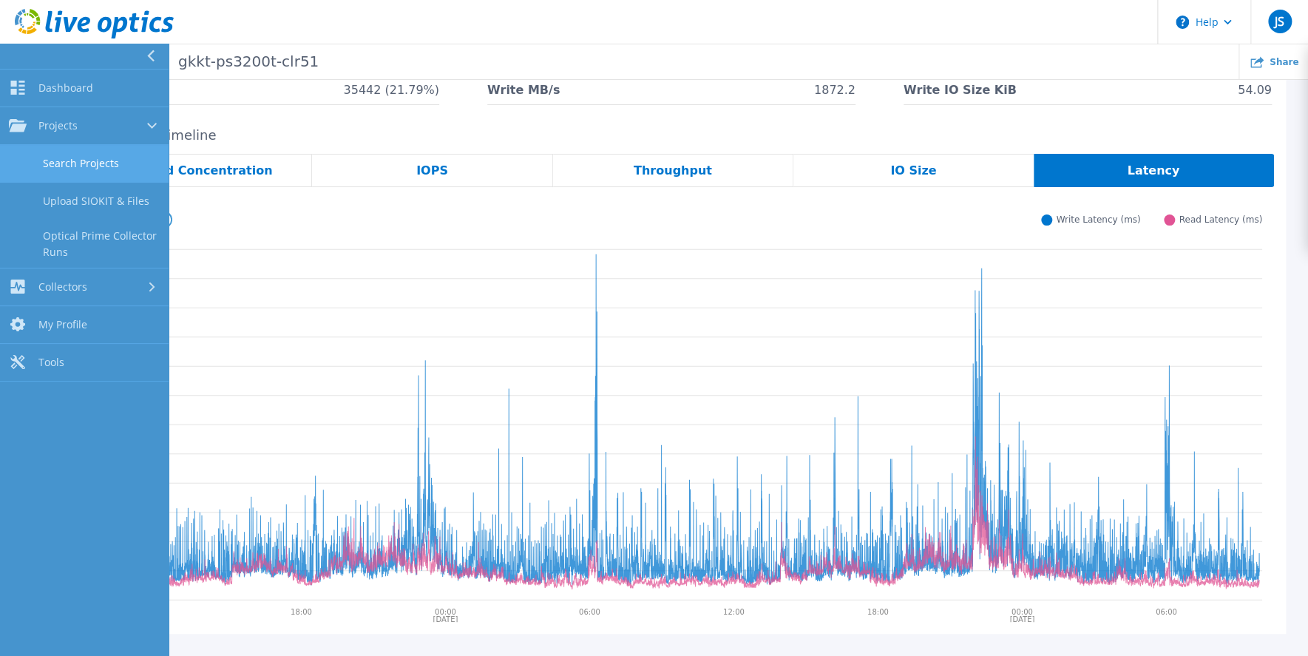
click at [51, 164] on link "Search Projects" at bounding box center [84, 164] width 169 height 38
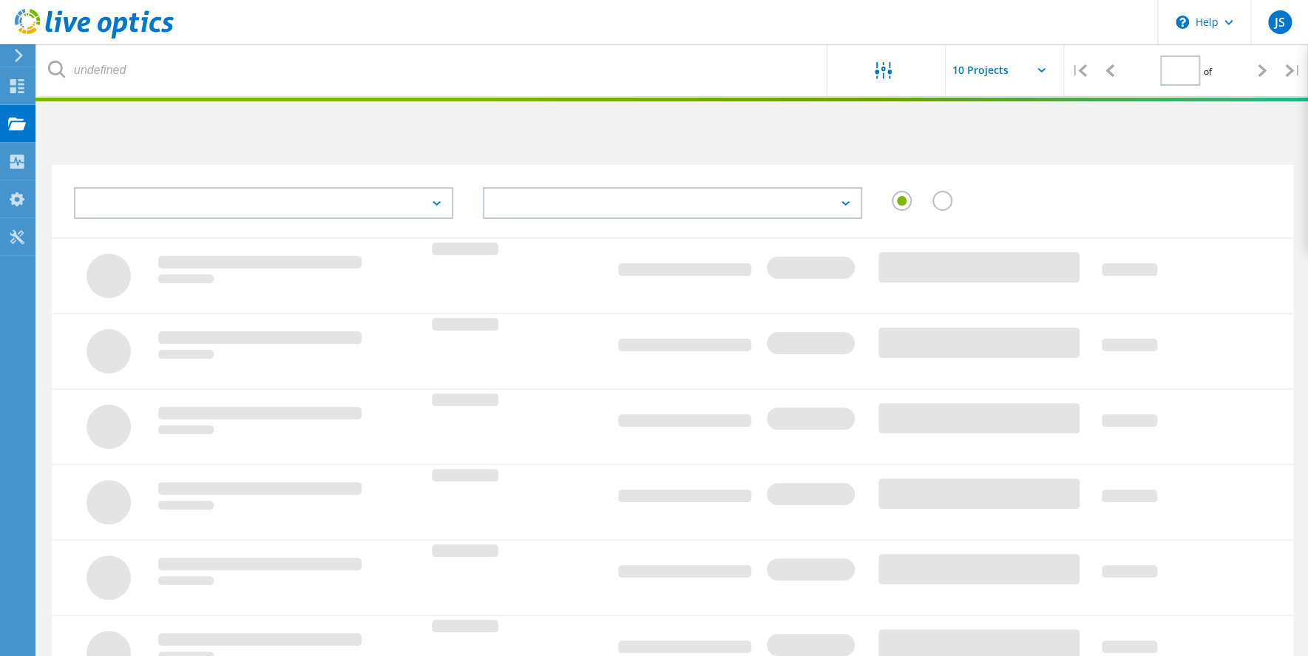
type input "1"
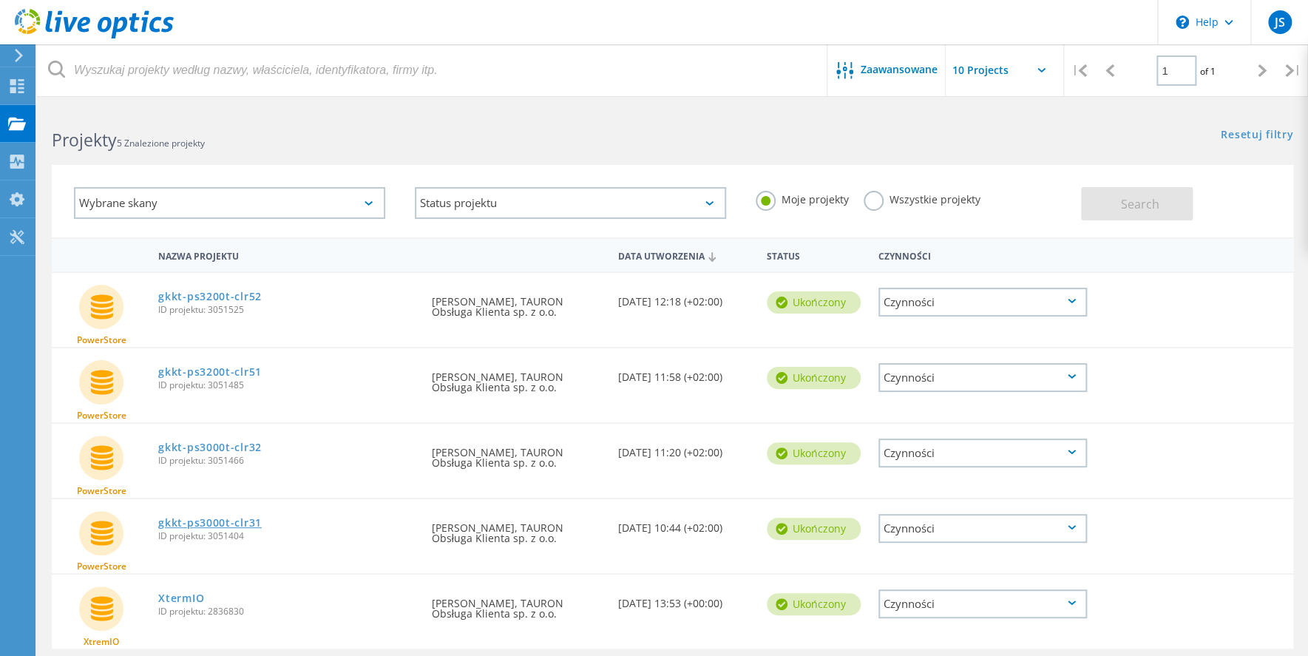
click at [214, 528] on link "gkkt-ps3000t-clr31" at bounding box center [210, 523] width 104 height 10
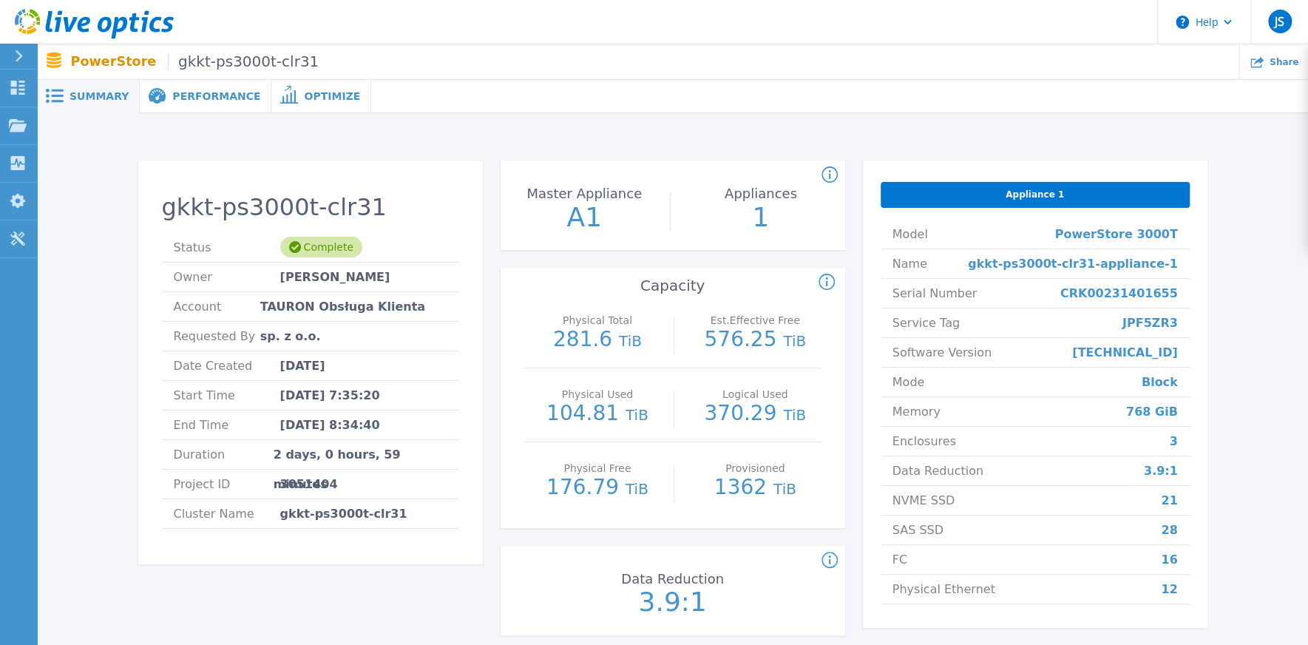
click at [200, 104] on div "Performance" at bounding box center [206, 96] width 132 height 33
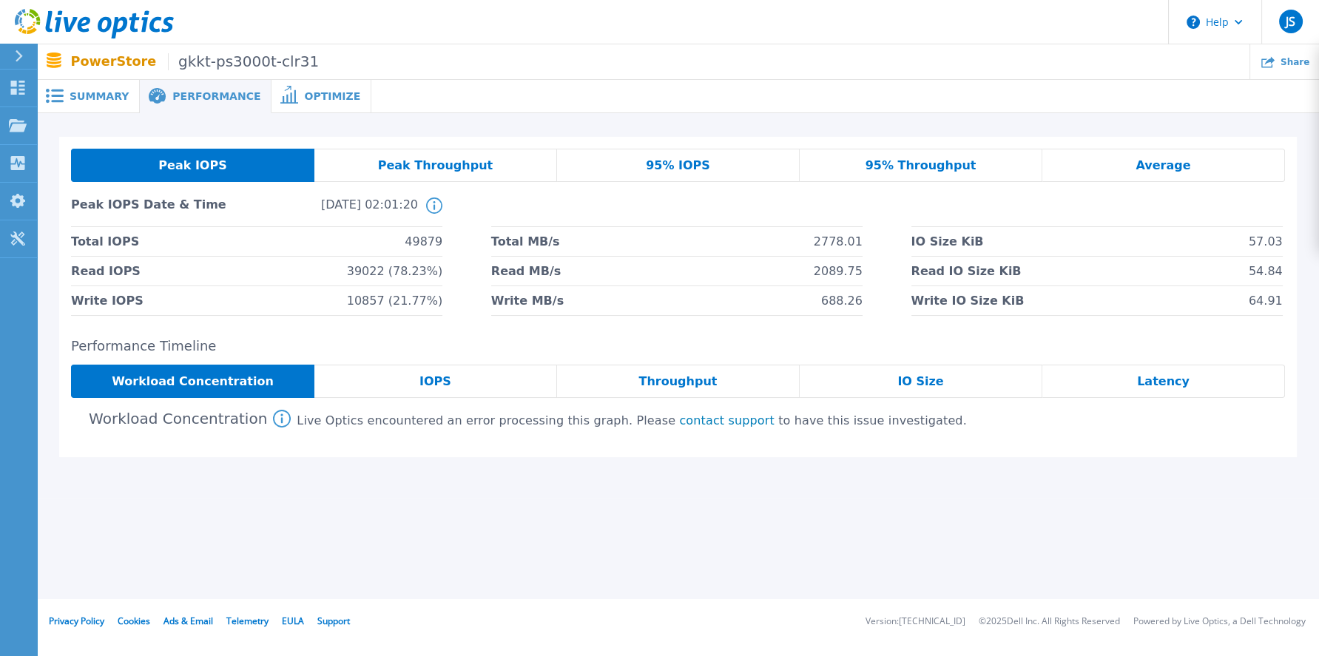
click at [1152, 379] on span "Latency" at bounding box center [1163, 382] width 53 height 12
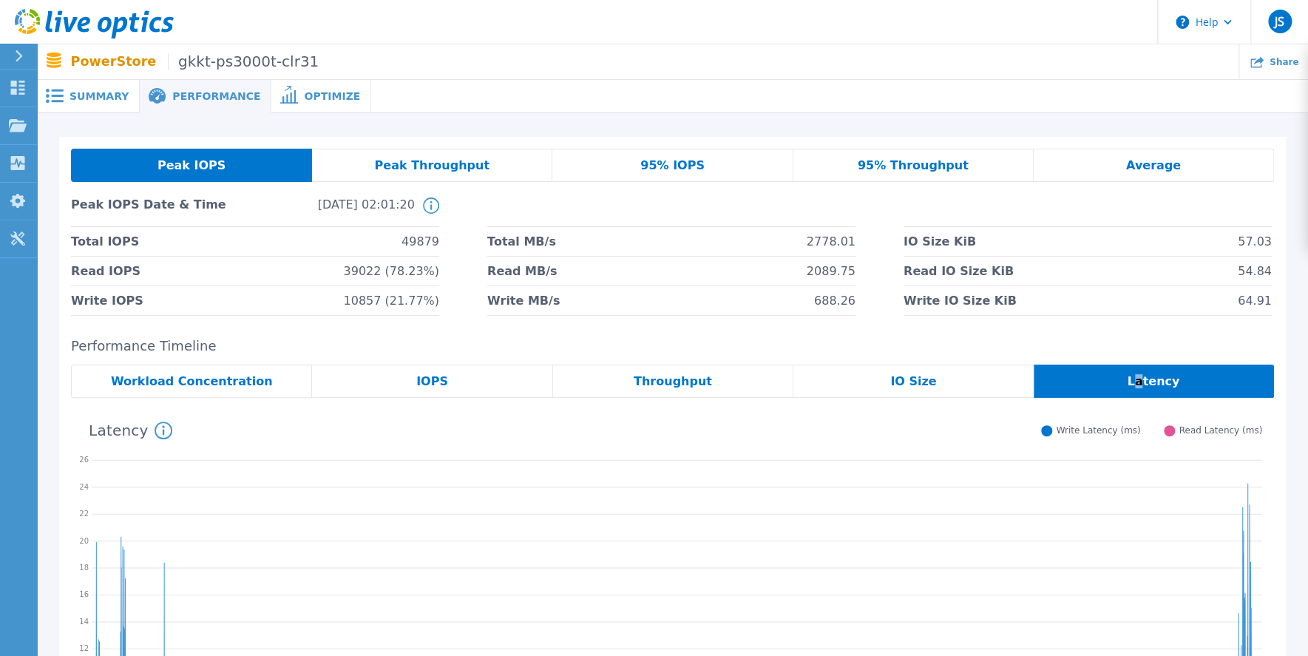
scroll to position [281, 0]
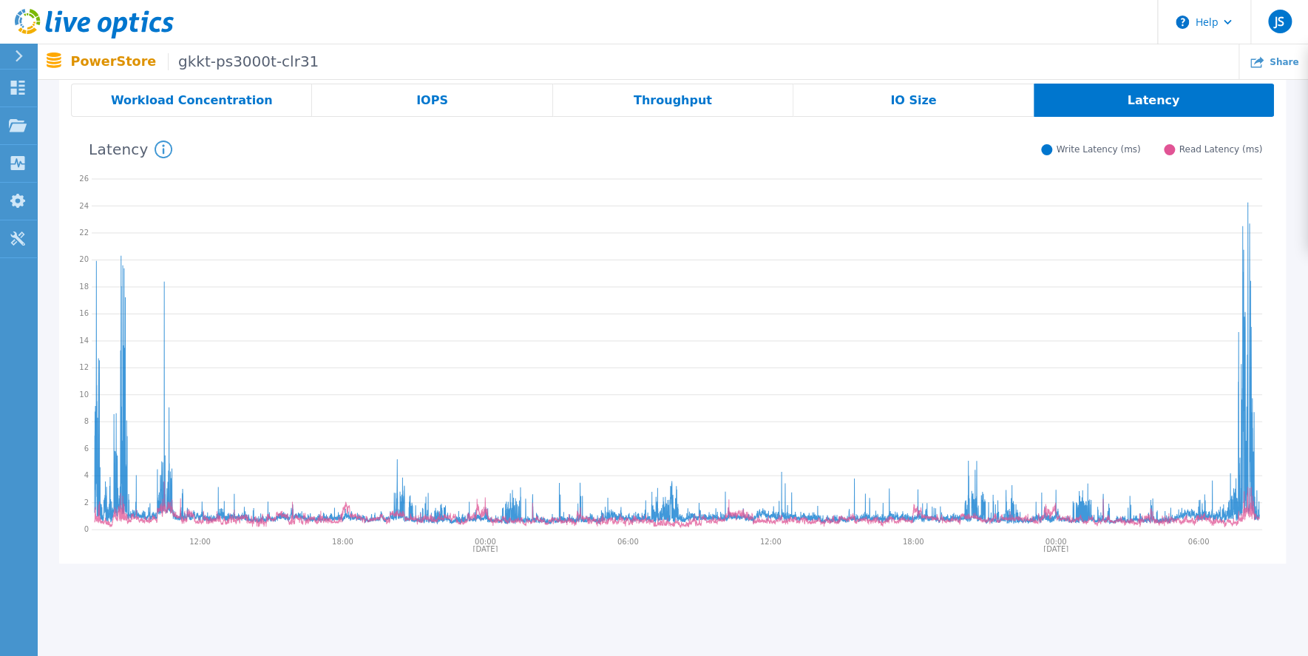
click at [658, 102] on span "Throughput" at bounding box center [673, 101] width 78 height 12
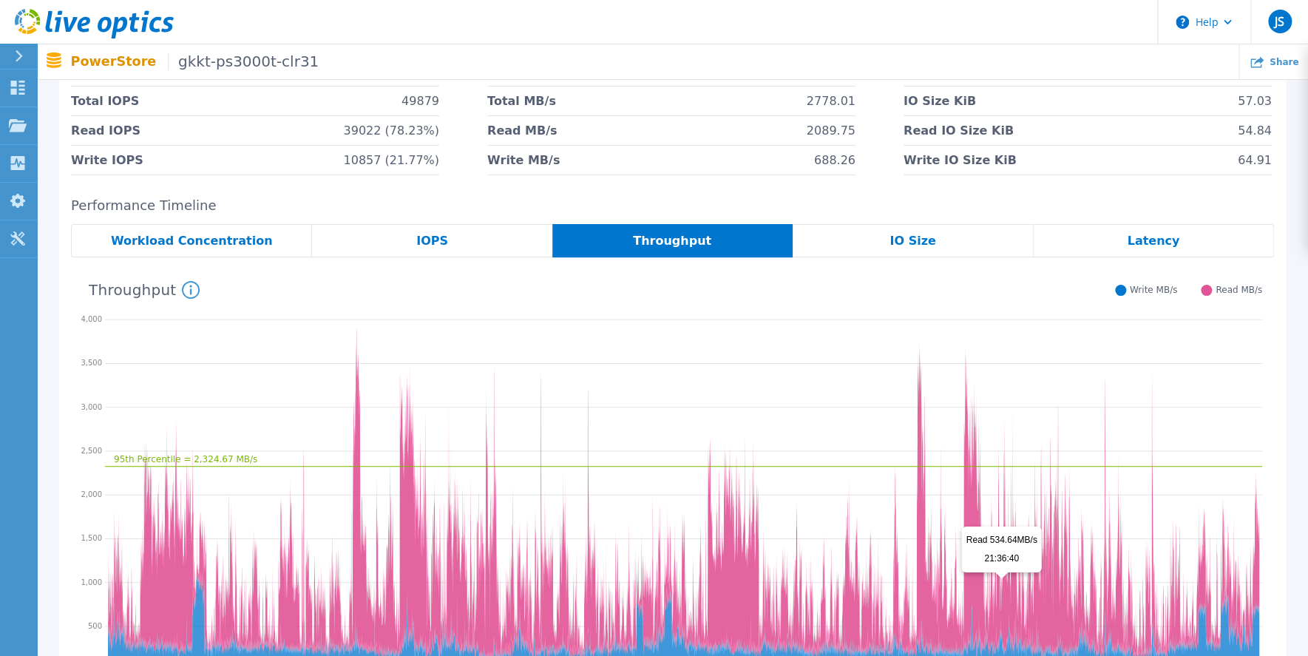
scroll to position [70, 0]
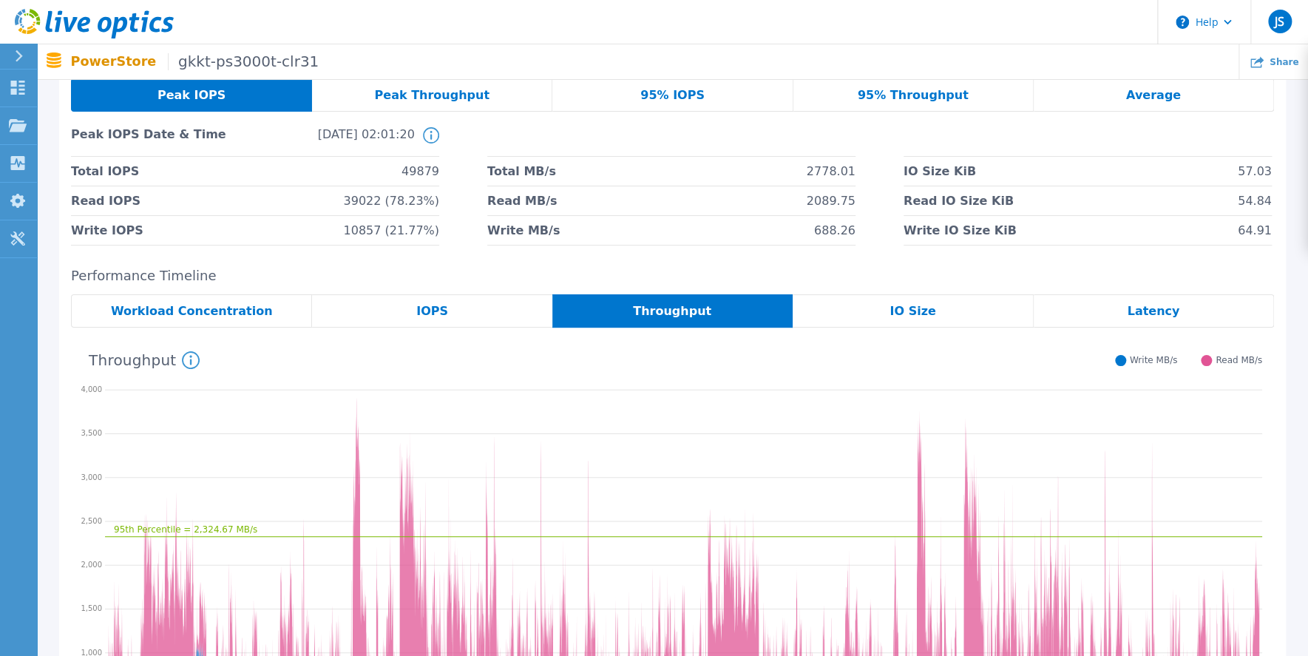
click at [1149, 98] on span "Average" at bounding box center [1153, 95] width 55 height 12
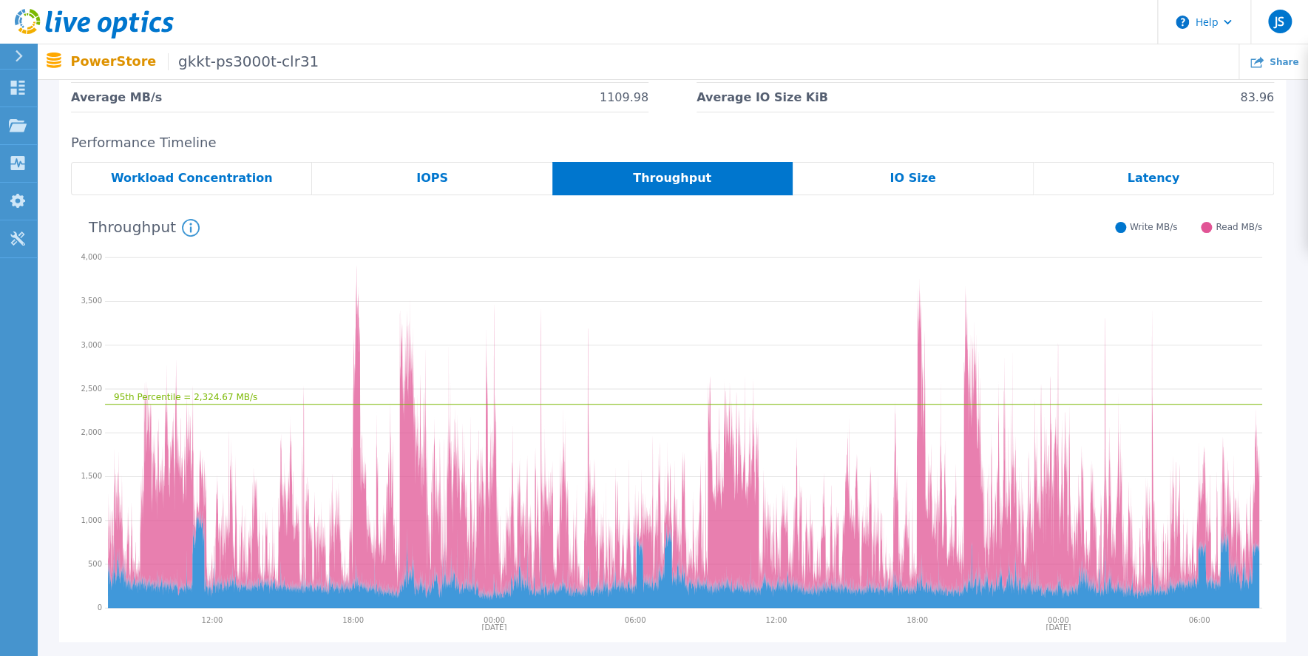
scroll to position [211, 0]
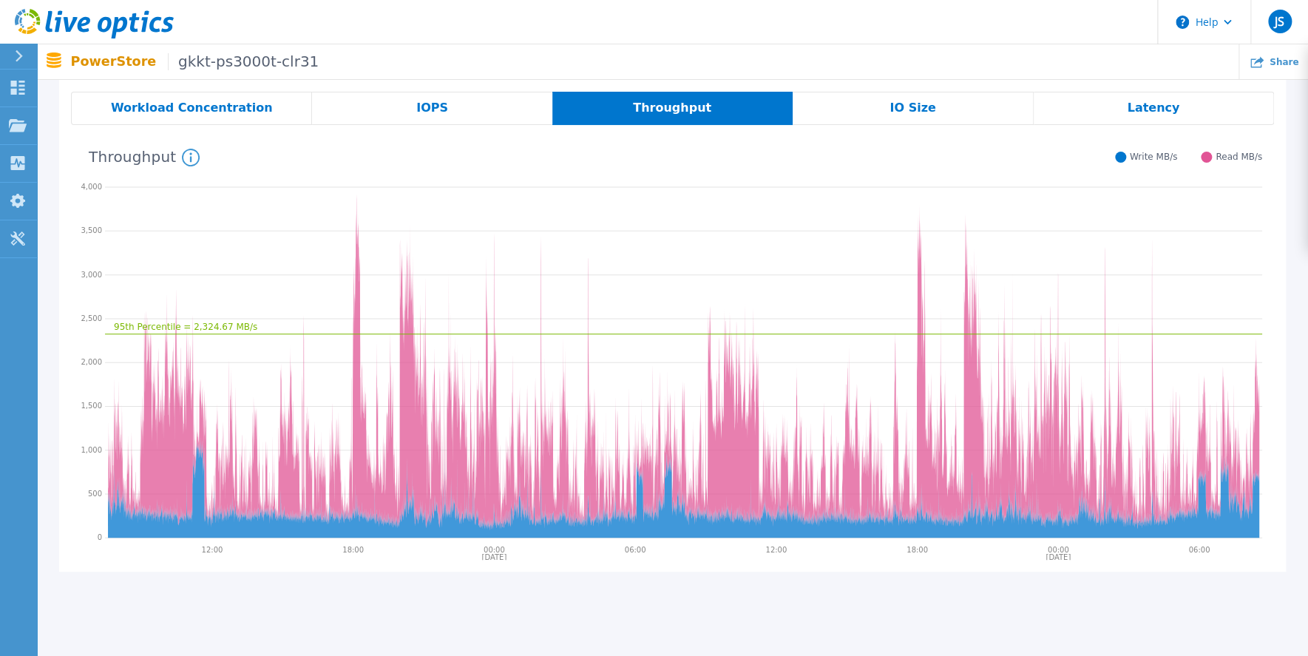
click at [1141, 107] on span "Latency" at bounding box center [1153, 108] width 53 height 12
